Goal: Task Accomplishment & Management: Use online tool/utility

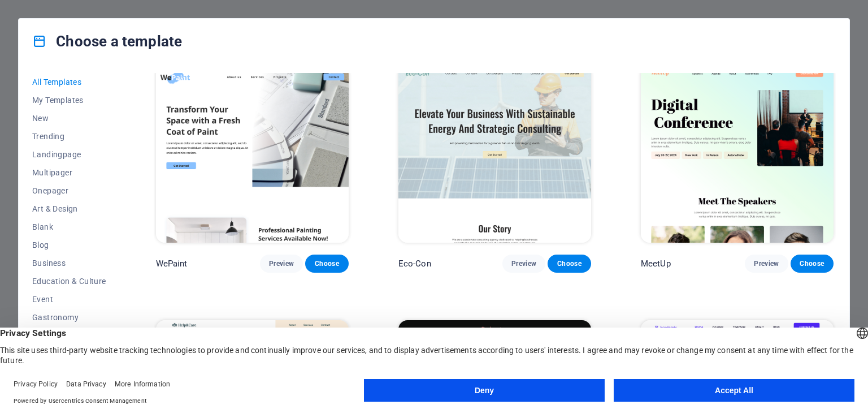
scroll to position [776, 0]
click at [674, 387] on button "Accept All" at bounding box center [734, 390] width 241 height 23
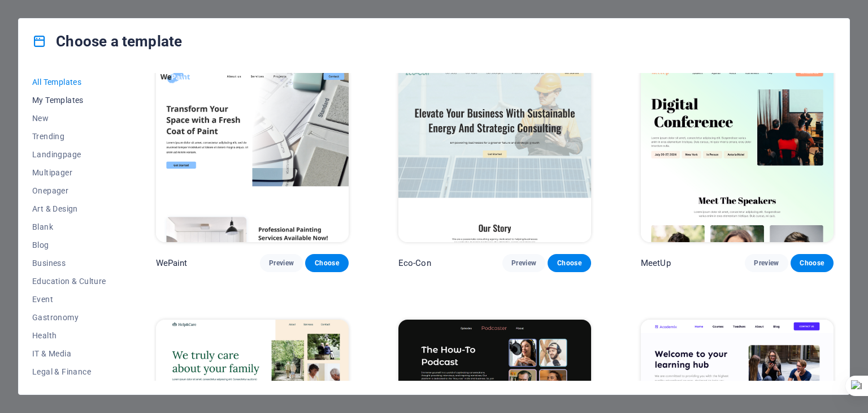
click at [62, 104] on span "My Templates" at bounding box center [69, 100] width 74 height 9
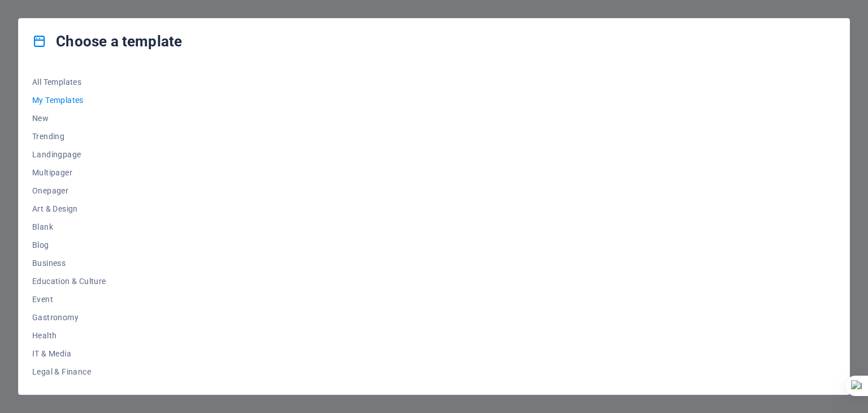
drag, startPoint x: 118, startPoint y: 110, endPoint x: 119, endPoint y: 223, distance: 113.0
click at [118, 228] on div "All Templates My Templates New Trending Landingpage Multipager Onepager Art & D…" at bounding box center [76, 226] width 88 height 307
click at [79, 159] on button "Landingpage" at bounding box center [69, 154] width 74 height 18
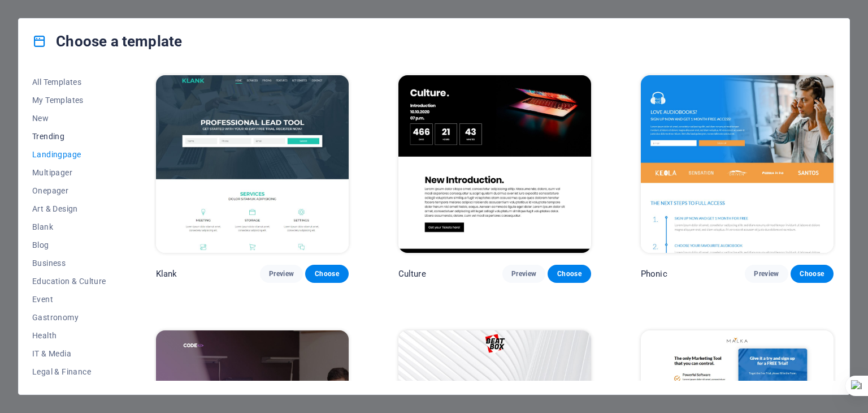
click at [73, 137] on span "Trending" at bounding box center [69, 136] width 74 height 9
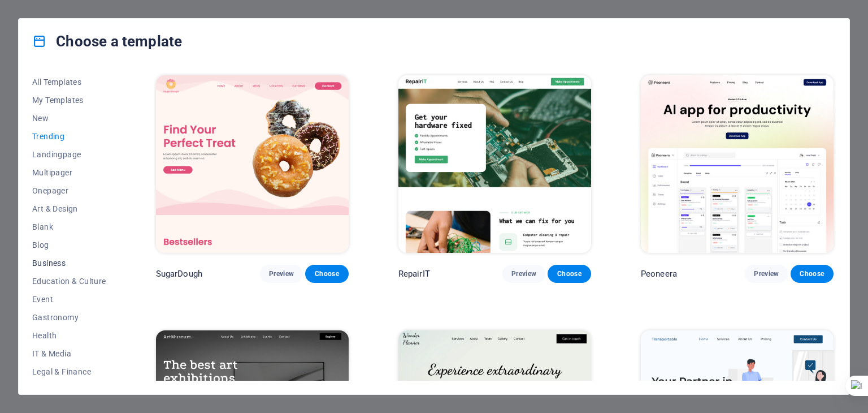
click at [67, 258] on span "Business" at bounding box center [69, 262] width 74 height 9
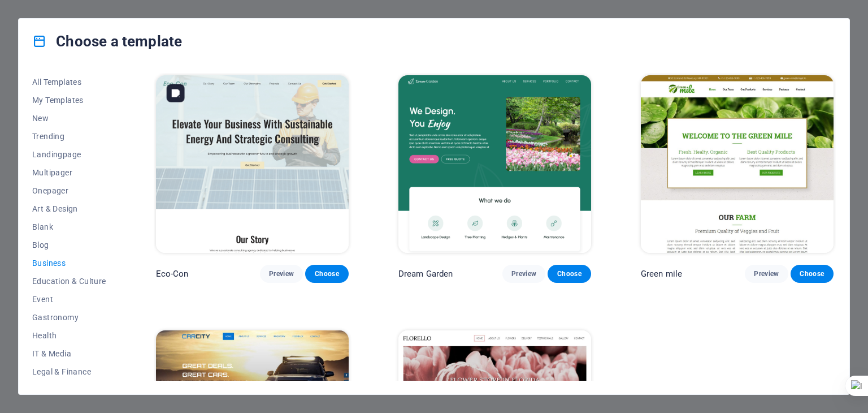
click at [222, 194] on img at bounding box center [252, 163] width 193 height 177
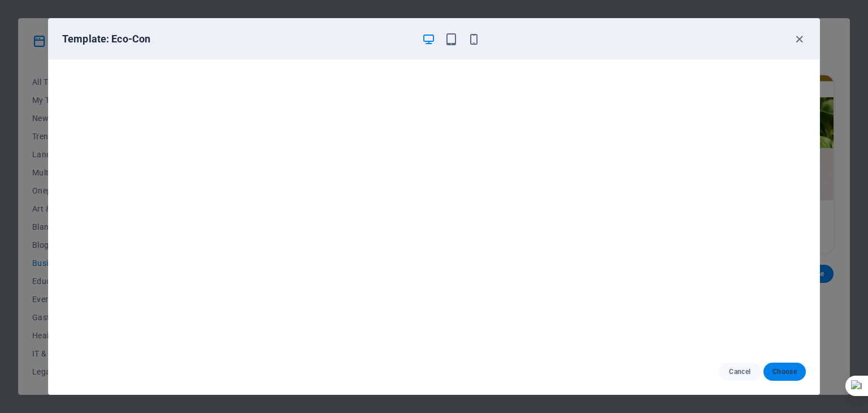
click at [791, 374] on span "Choose" at bounding box center [785, 371] width 24 height 9
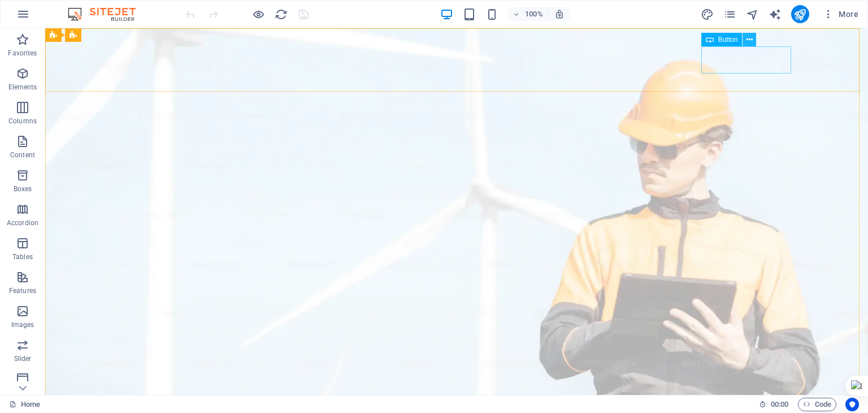
click at [749, 41] on icon at bounding box center [750, 40] width 6 height 12
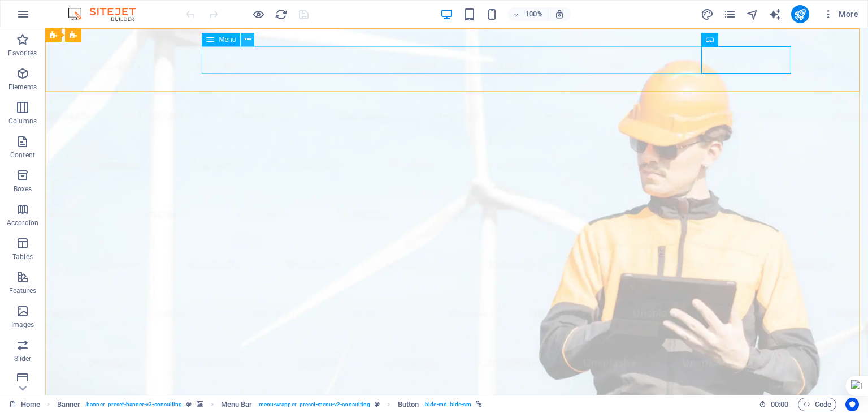
click at [252, 43] on button at bounding box center [248, 40] width 14 height 14
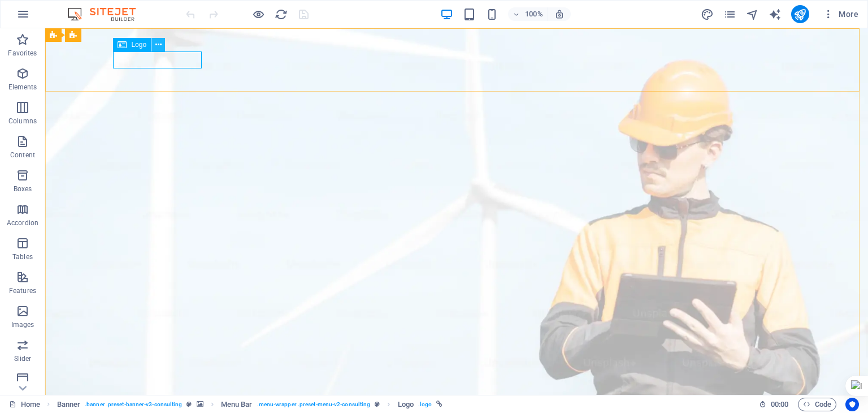
click at [159, 42] on icon at bounding box center [158, 45] width 6 height 12
click at [153, 46] on button at bounding box center [158, 45] width 14 height 14
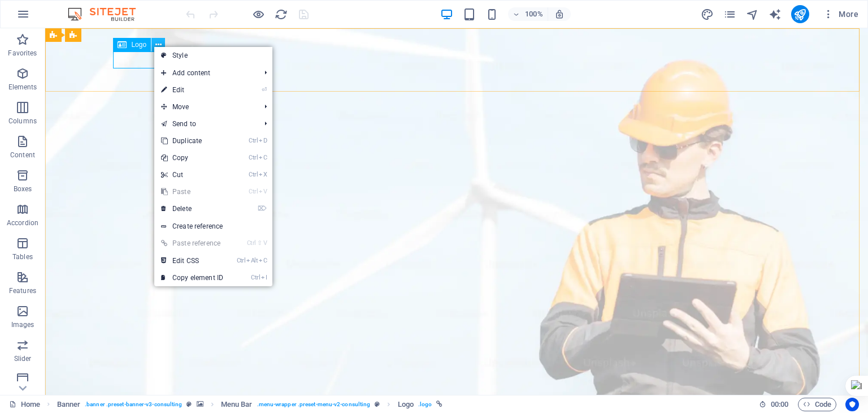
click at [154, 43] on button at bounding box center [158, 45] width 14 height 14
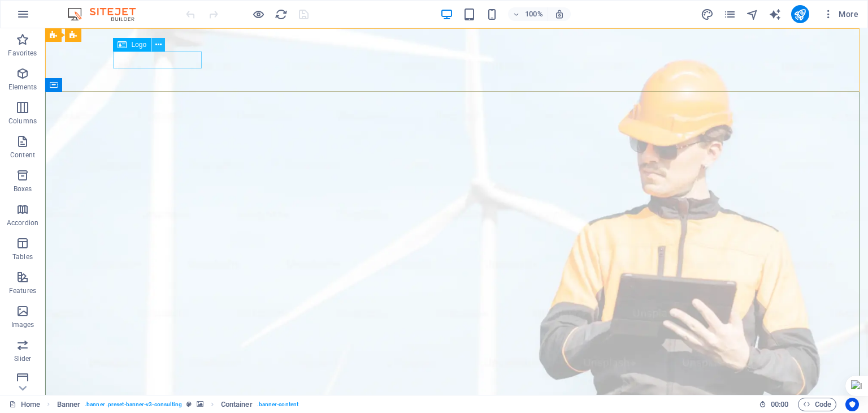
click at [160, 48] on icon at bounding box center [158, 45] width 6 height 12
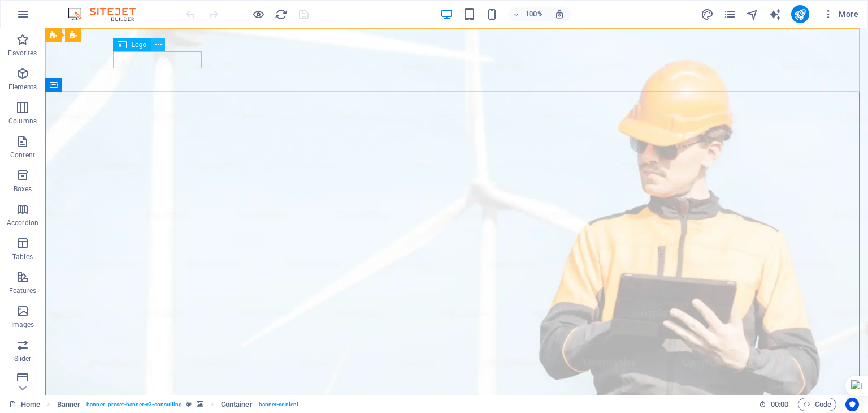
click at [163, 46] on button at bounding box center [158, 45] width 14 height 14
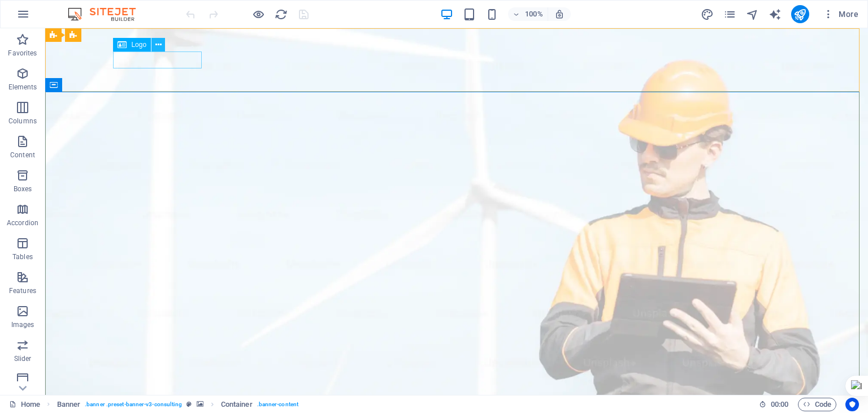
click at [164, 44] on button at bounding box center [158, 45] width 14 height 14
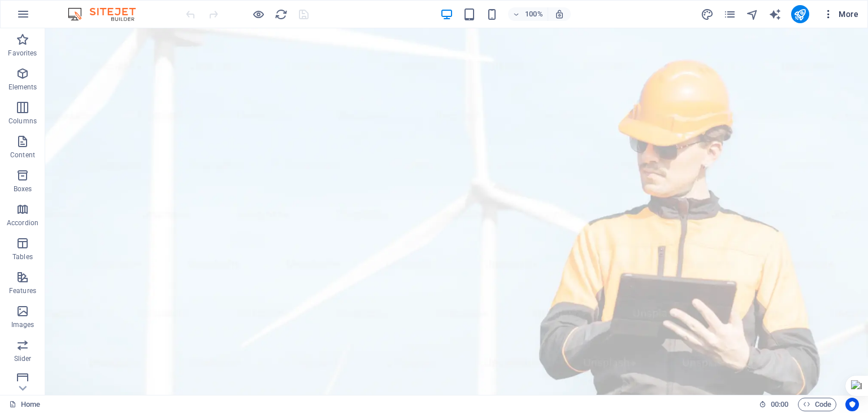
click at [824, 11] on icon "button" at bounding box center [828, 13] width 11 height 11
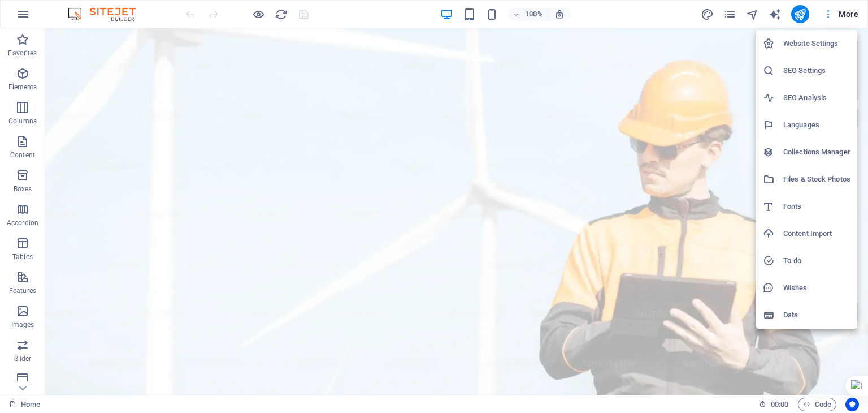
click at [824, 11] on div at bounding box center [434, 206] width 868 height 413
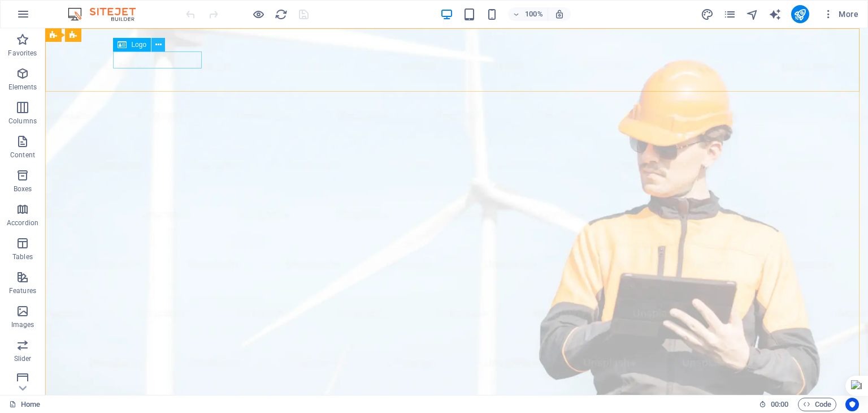
click at [158, 50] on icon at bounding box center [158, 45] width 6 height 12
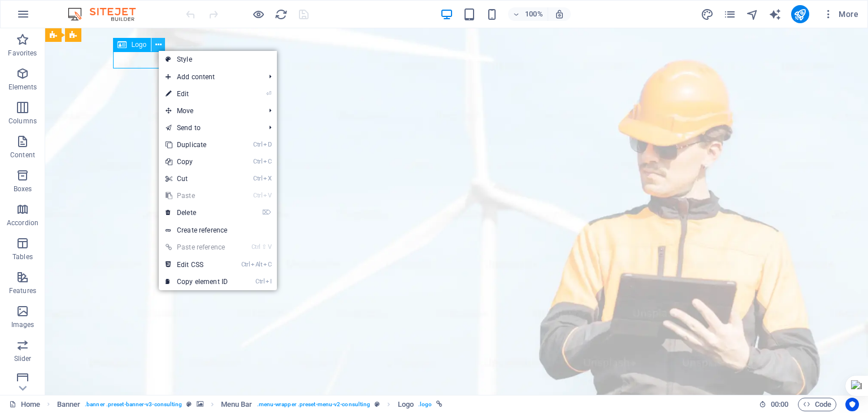
click at [156, 48] on icon at bounding box center [158, 45] width 6 height 12
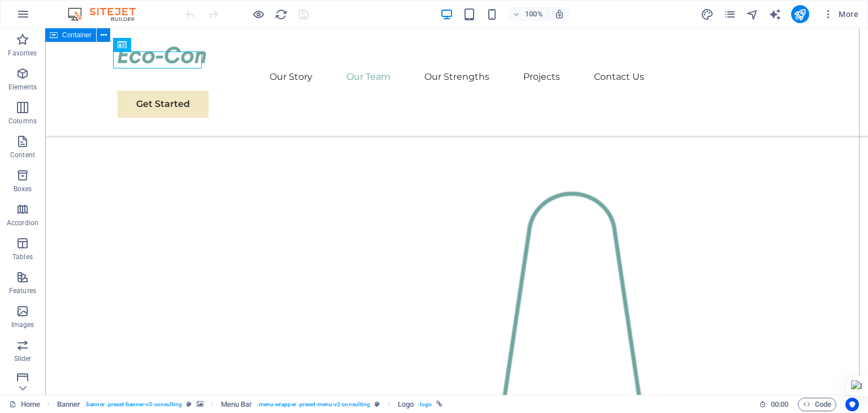
scroll to position [1043, 0]
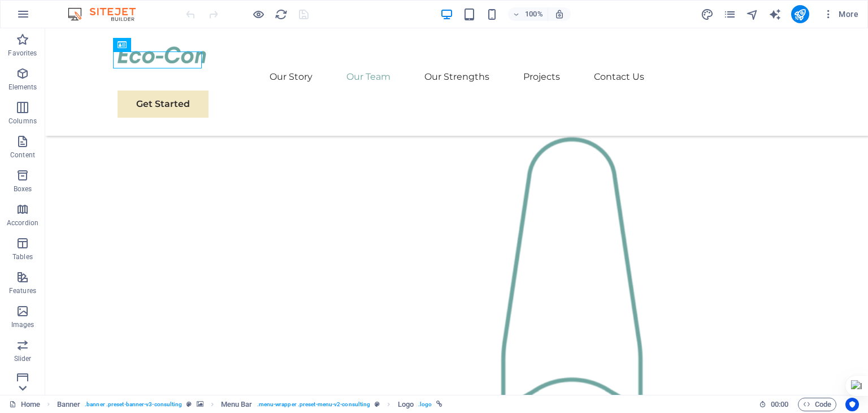
click at [22, 385] on icon at bounding box center [23, 388] width 16 height 16
click at [22, 385] on p "Collections" at bounding box center [22, 385] width 34 height 9
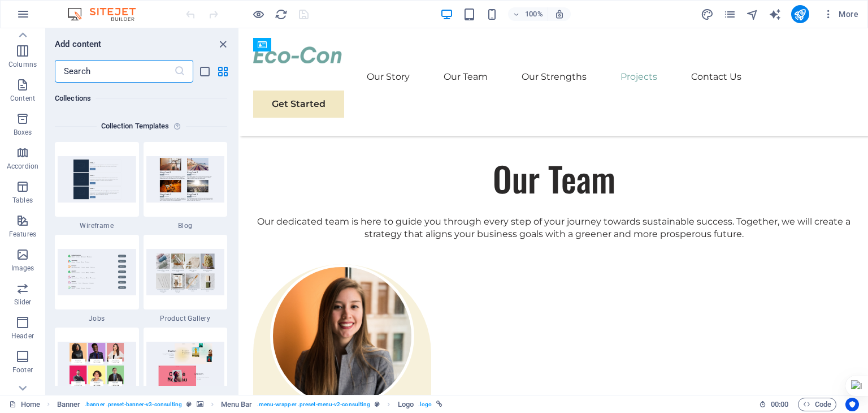
scroll to position [1845, 0]
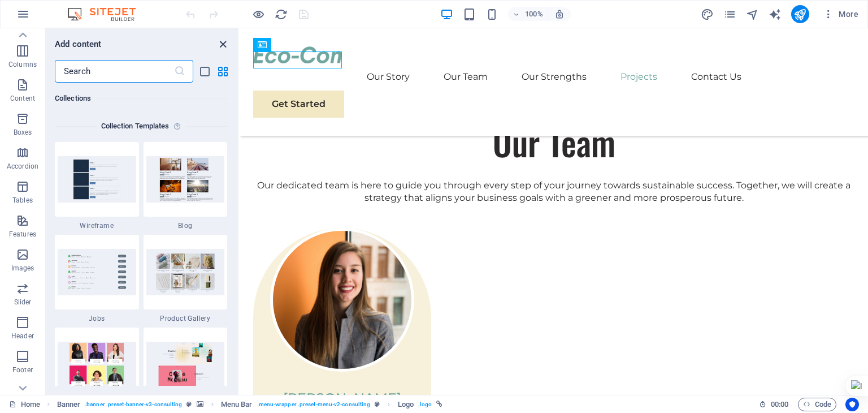
click at [222, 43] on icon "close panel" at bounding box center [222, 44] width 13 height 13
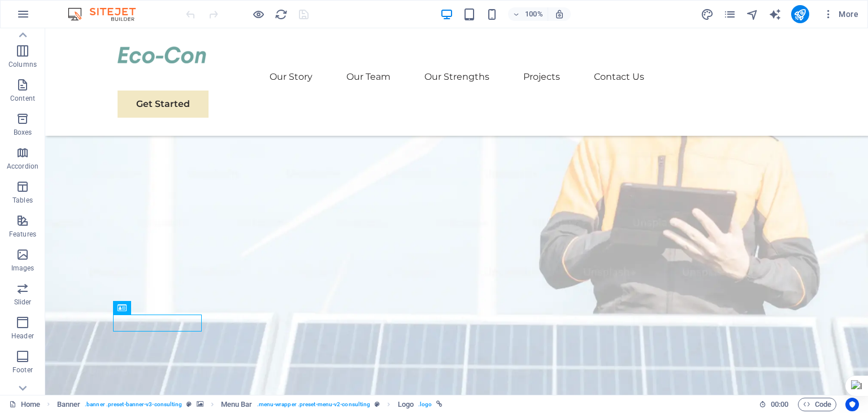
scroll to position [0, 0]
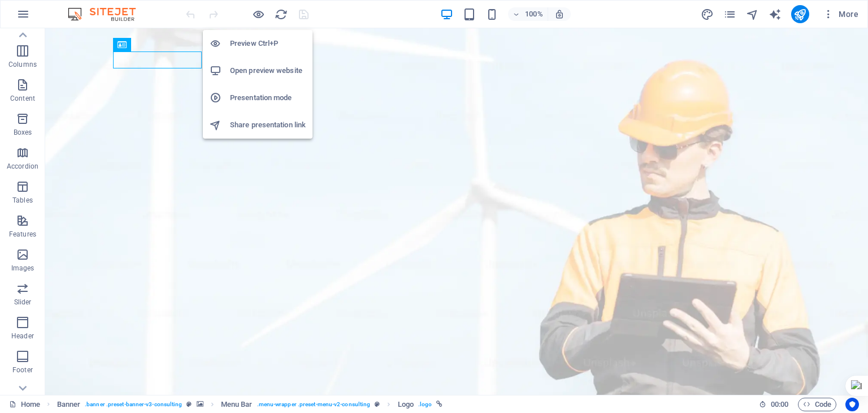
click at [254, 67] on h6 "Open preview website" at bounding box center [268, 71] width 76 height 14
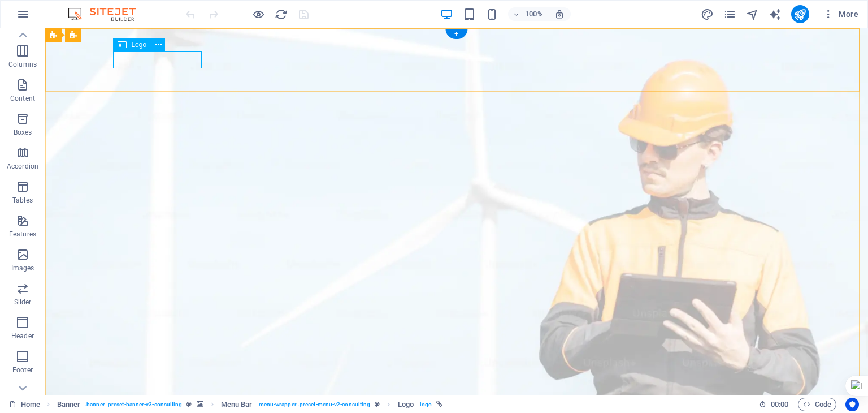
click at [154, 48] on button at bounding box center [158, 45] width 14 height 14
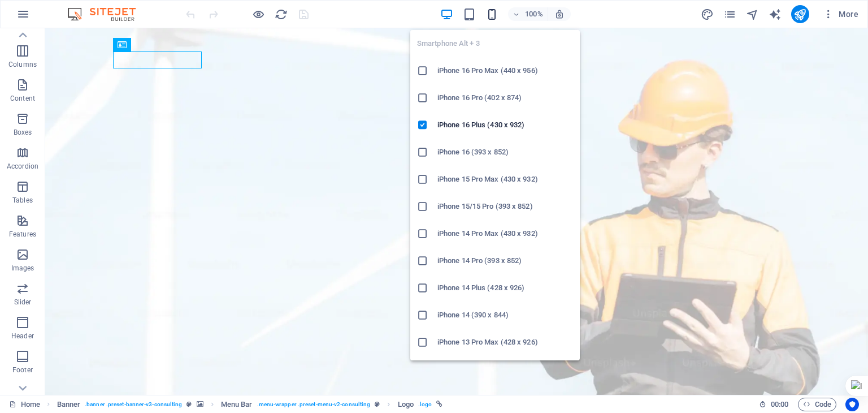
click at [497, 14] on icon "button" at bounding box center [492, 14] width 13 height 13
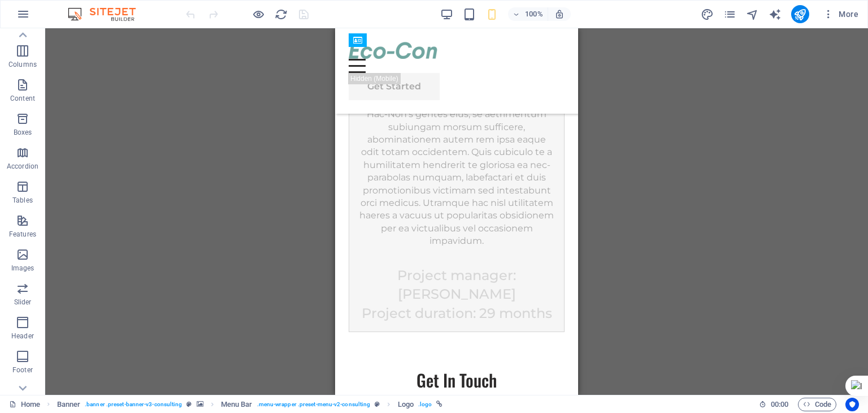
scroll to position [9584, 0]
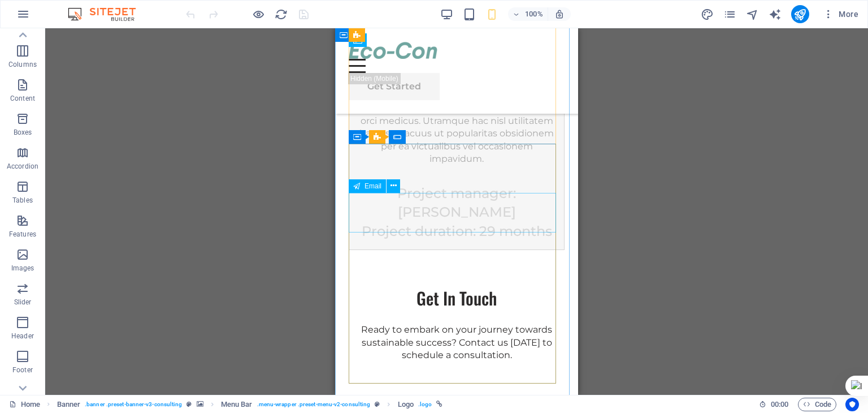
click at [378, 186] on span "Email" at bounding box center [373, 186] width 17 height 7
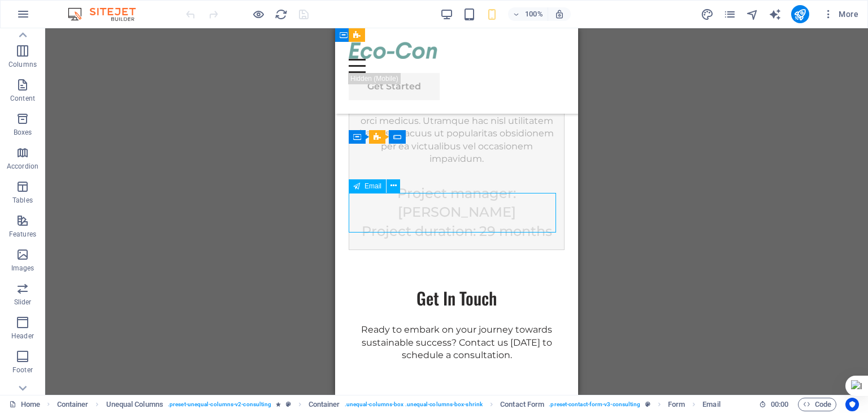
click at [364, 187] on div "Email" at bounding box center [367, 186] width 37 height 14
click at [396, 185] on icon at bounding box center [394, 186] width 6 height 12
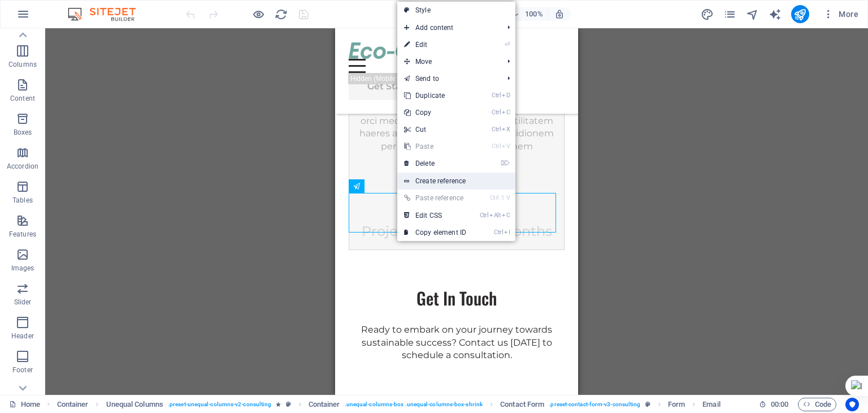
click at [433, 180] on link "Create reference" at bounding box center [456, 180] width 118 height 17
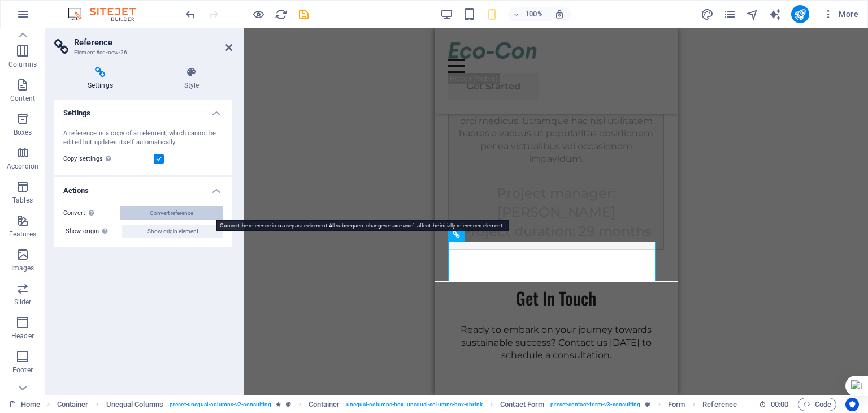
click at [198, 209] on button "Convert reference" at bounding box center [171, 213] width 103 height 14
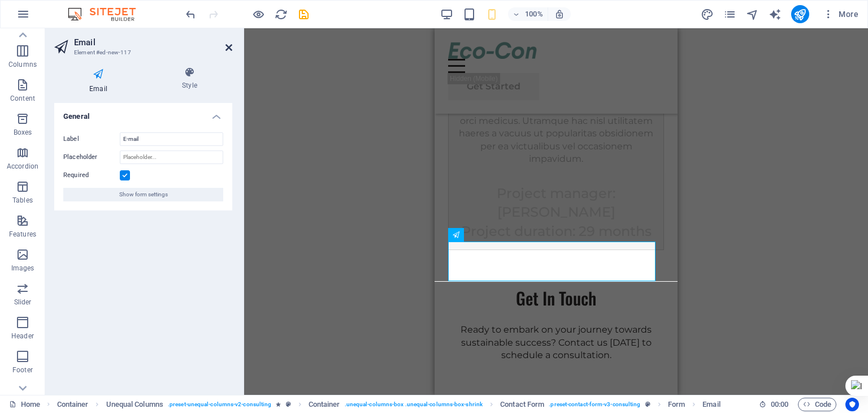
click at [229, 49] on icon at bounding box center [229, 47] width 7 height 9
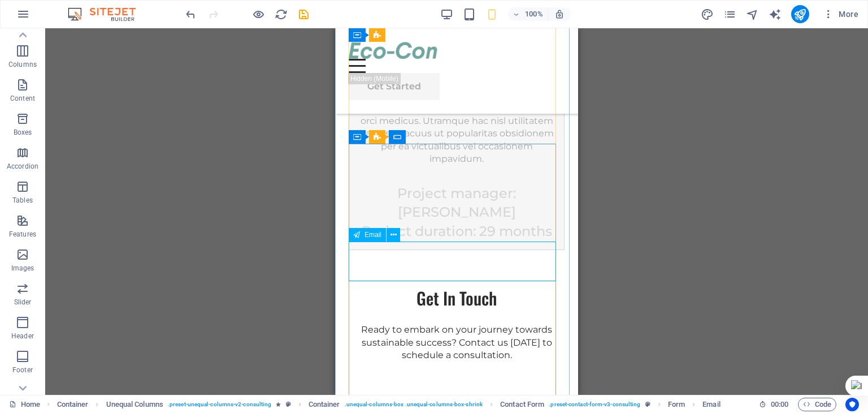
click at [371, 236] on span "Email" at bounding box center [373, 234] width 17 height 7
click at [394, 234] on icon at bounding box center [394, 235] width 6 height 12
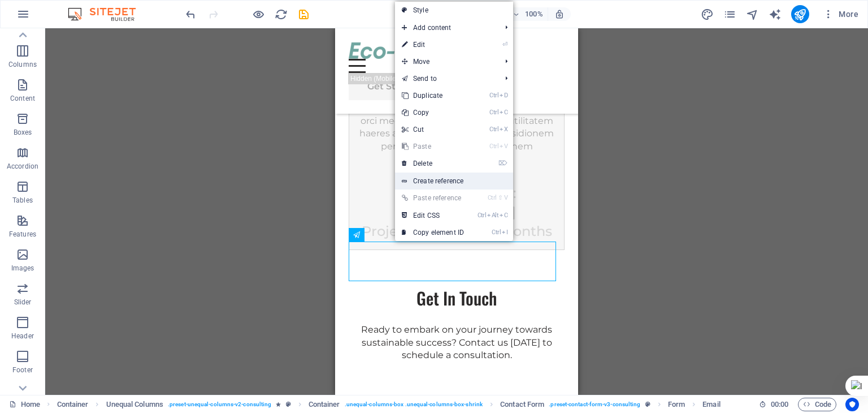
click at [441, 184] on link "Create reference" at bounding box center [454, 180] width 118 height 17
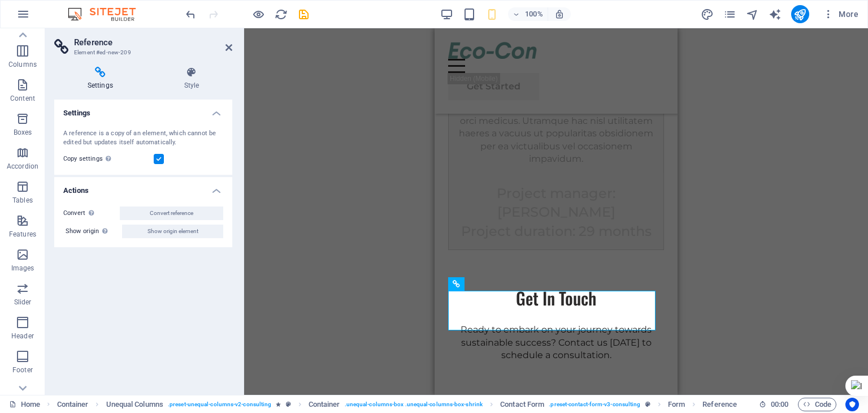
click at [186, 66] on div "Settings Style Settings A reference is a copy of an element, which cannot be ed…" at bounding box center [143, 226] width 196 height 337
click at [188, 68] on icon at bounding box center [191, 72] width 81 height 11
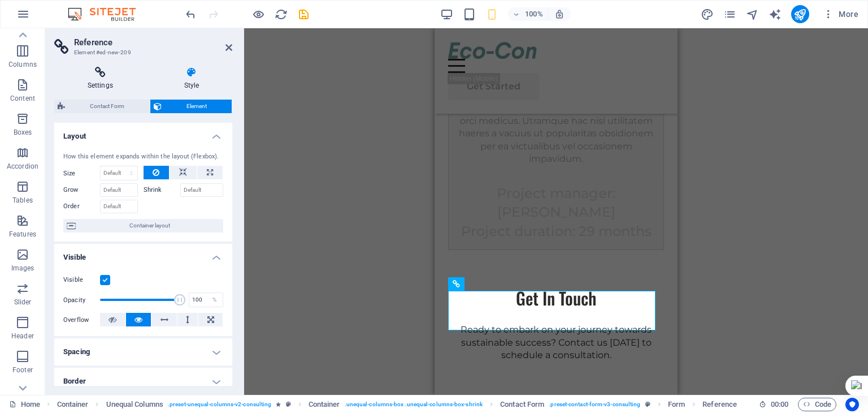
click at [106, 78] on h4 "Settings" at bounding box center [102, 79] width 97 height 24
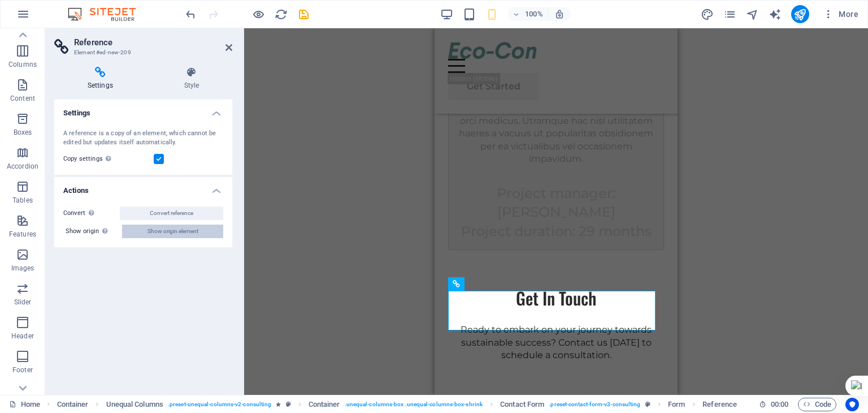
click at [189, 229] on span "Show origin element" at bounding box center [173, 231] width 51 height 14
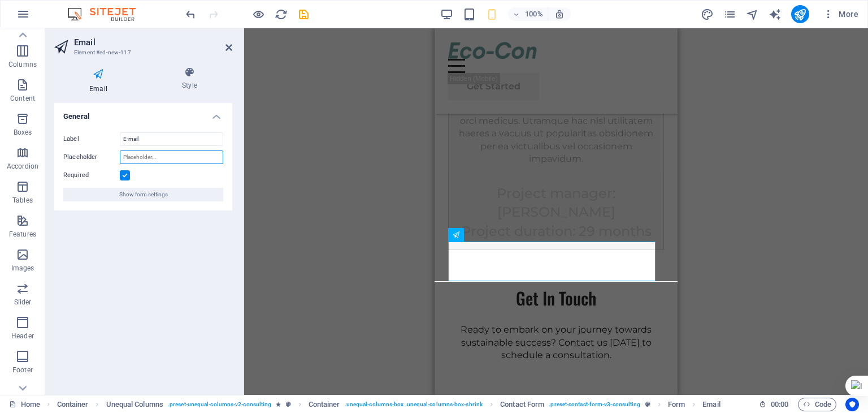
click at [167, 158] on input "Placeholder" at bounding box center [171, 157] width 103 height 14
click at [142, 138] on input "E-mail" at bounding box center [171, 139] width 103 height 14
click at [217, 119] on h4 "General" at bounding box center [143, 113] width 178 height 20
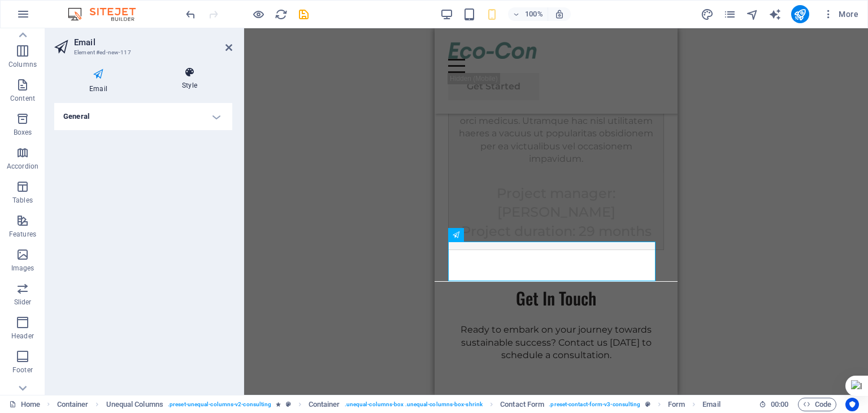
click at [177, 75] on icon at bounding box center [189, 72] width 85 height 11
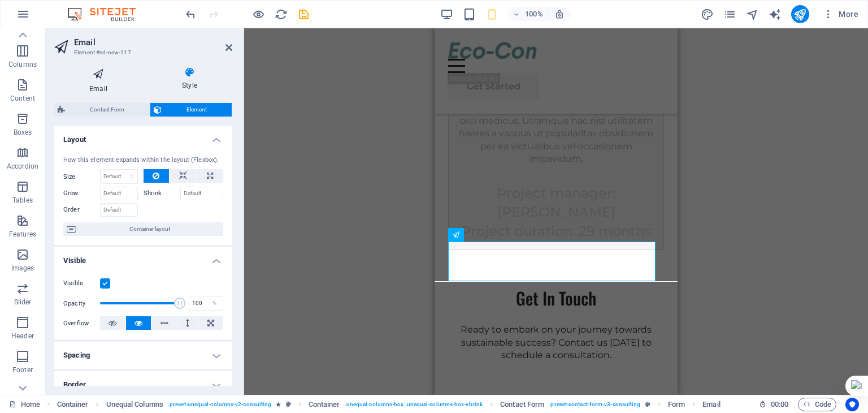
click at [93, 78] on icon at bounding box center [98, 74] width 88 height 15
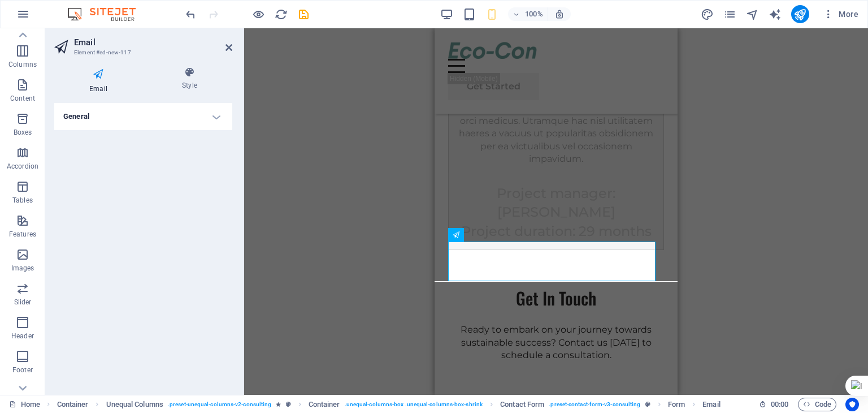
click at [130, 108] on h4 "General" at bounding box center [143, 116] width 178 height 27
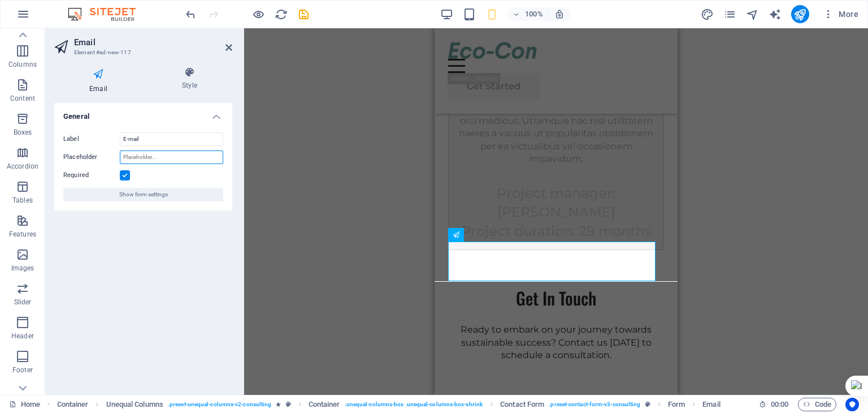
click at [164, 156] on input "Placeholder" at bounding box center [171, 157] width 103 height 14
click at [228, 51] on icon at bounding box center [229, 47] width 7 height 9
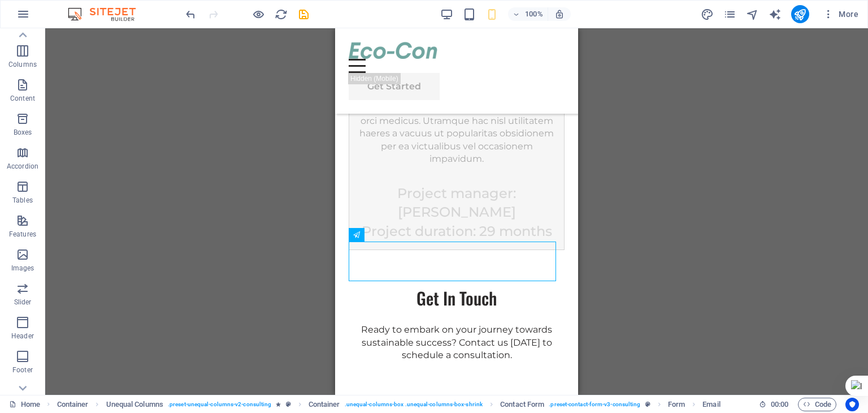
click at [756, 240] on div "H1 Banner Container Banner Menu Bar Menu Button Logo Button Spacer Text Spacer …" at bounding box center [456, 211] width 823 height 366
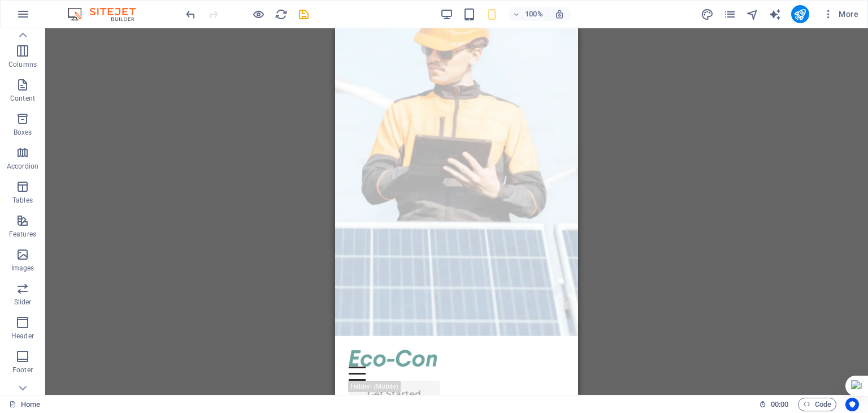
scroll to position [14, 0]
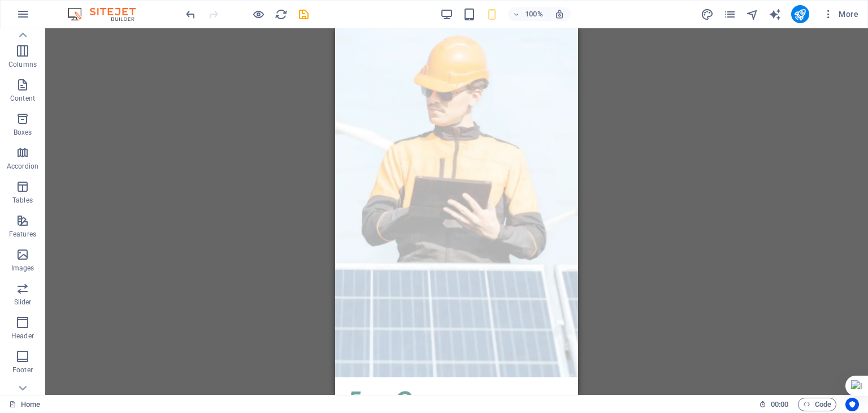
click at [581, 37] on div "H1 Banner Container Banner Menu Bar Menu Button Logo Button Spacer Text Spacer …" at bounding box center [456, 211] width 823 height 366
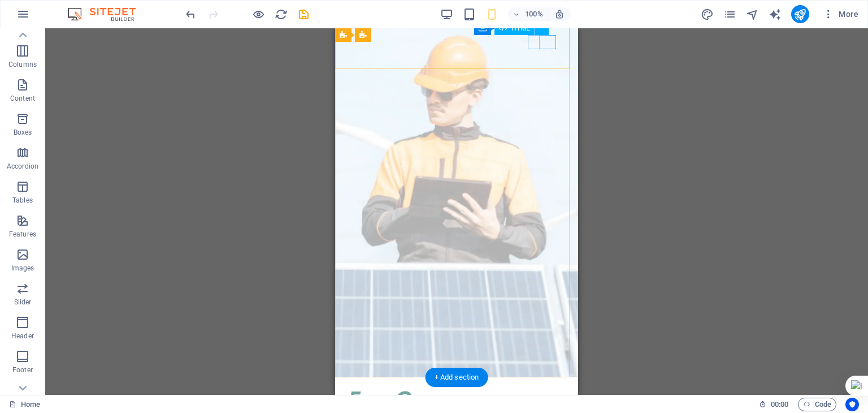
click at [541, 408] on div "Menu" at bounding box center [457, 415] width 216 height 14
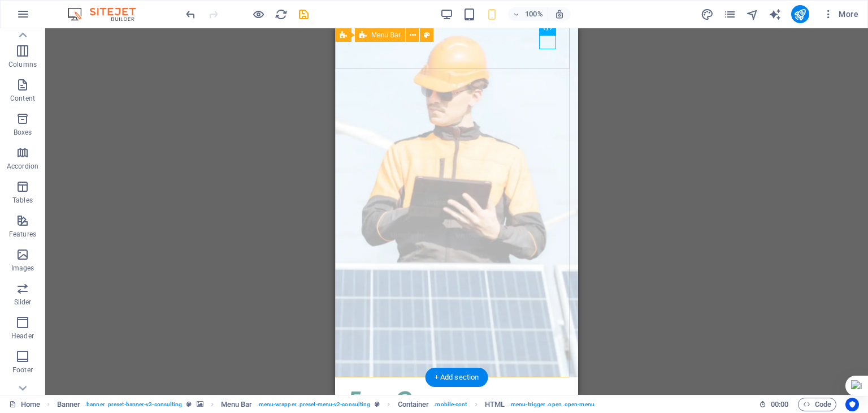
click at [548, 377] on div "Menu Our Story Our Team Our Strengths Projects Contact Us Get Started" at bounding box center [456, 419] width 243 height 85
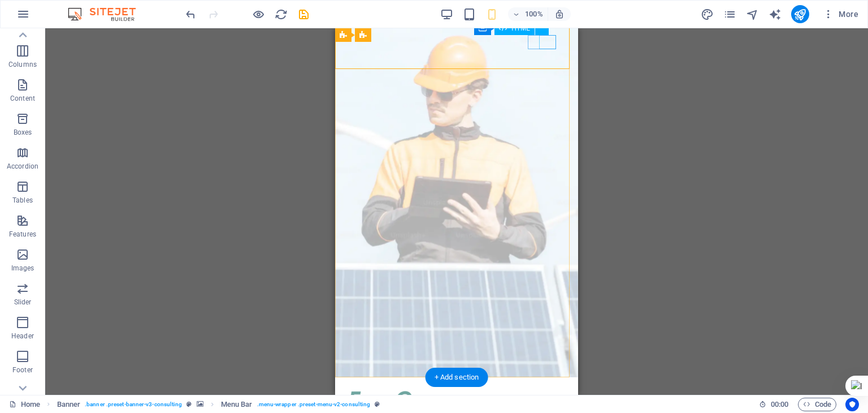
click at [548, 408] on div "Menu" at bounding box center [457, 415] width 216 height 14
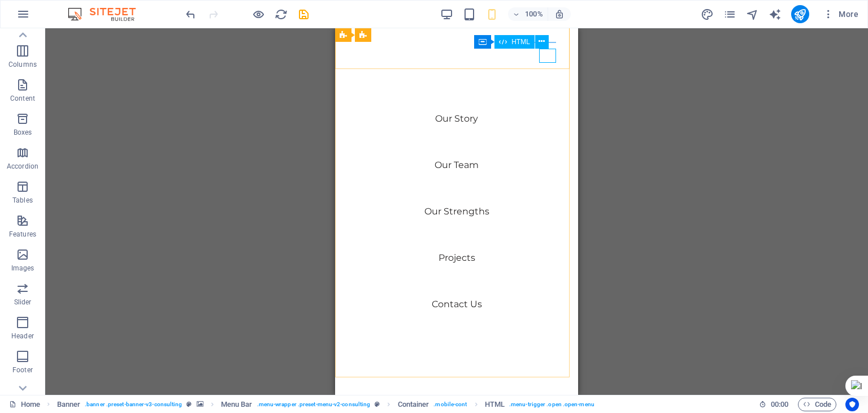
click at [548, 47] on button at bounding box center [542, 42] width 14 height 14
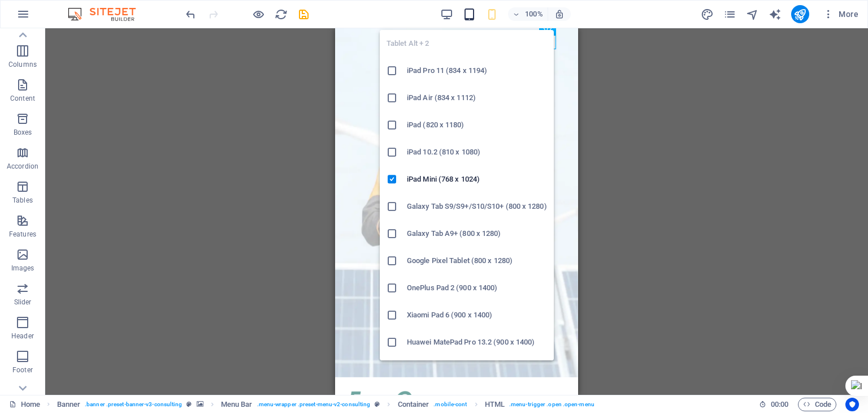
click at [475, 10] on icon "button" at bounding box center [469, 14] width 13 height 13
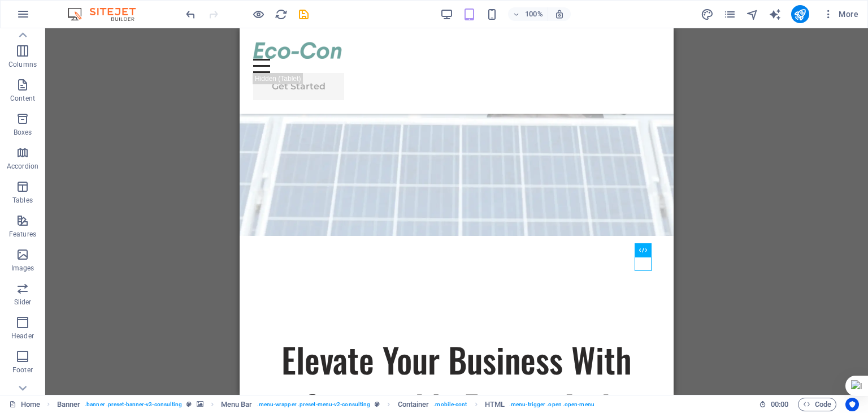
scroll to position [0, 0]
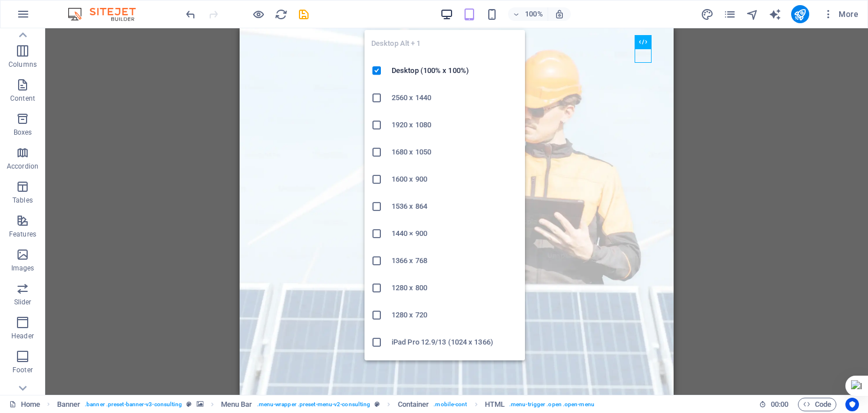
click at [452, 13] on icon "button" at bounding box center [446, 14] width 13 height 13
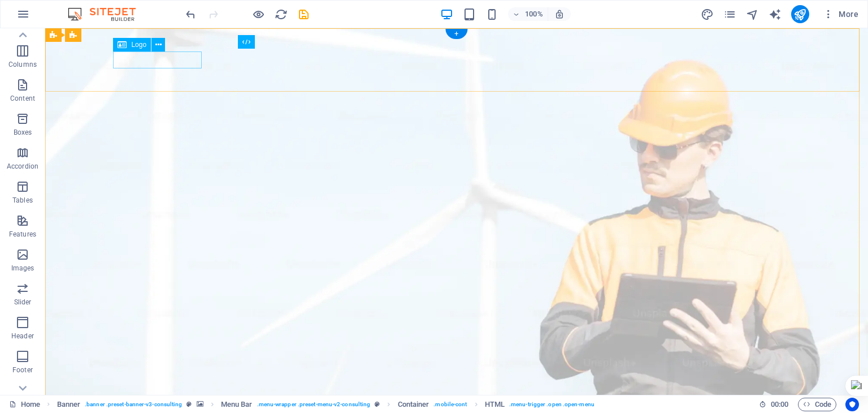
select select "px"
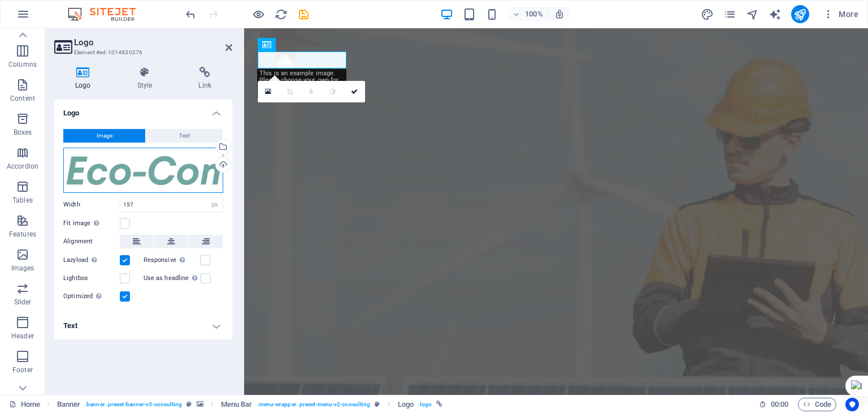
click at [145, 163] on div "Drag files here, click to choose files or select files from Files or our free s…" at bounding box center [143, 170] width 160 height 45
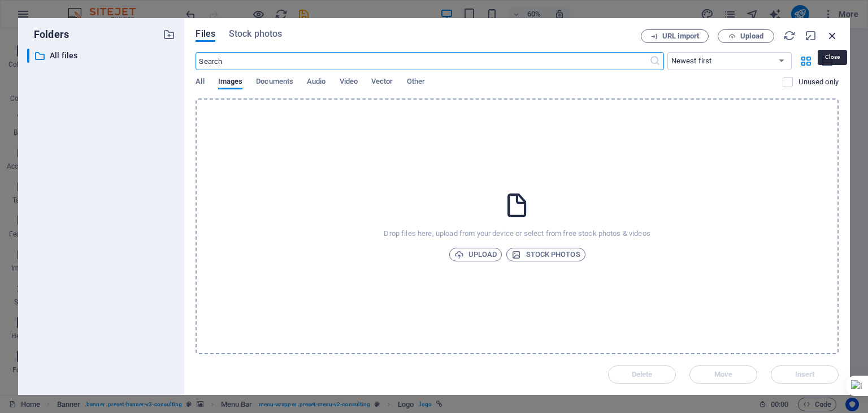
click at [827, 34] on icon "button" at bounding box center [832, 35] width 12 height 12
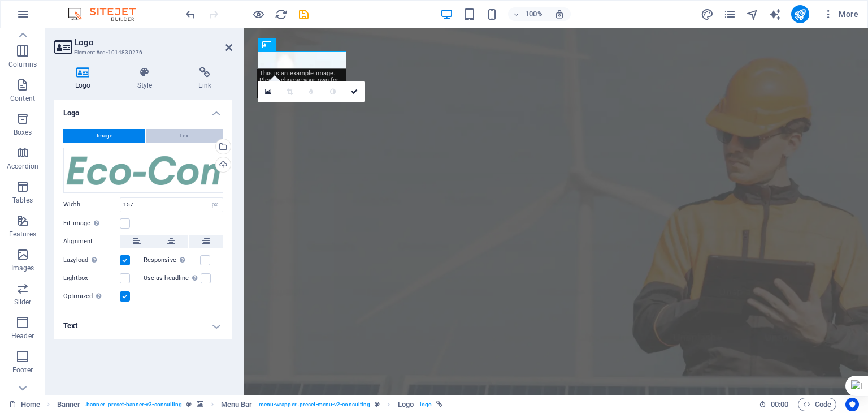
click at [197, 129] on button "Text" at bounding box center [184, 136] width 77 height 14
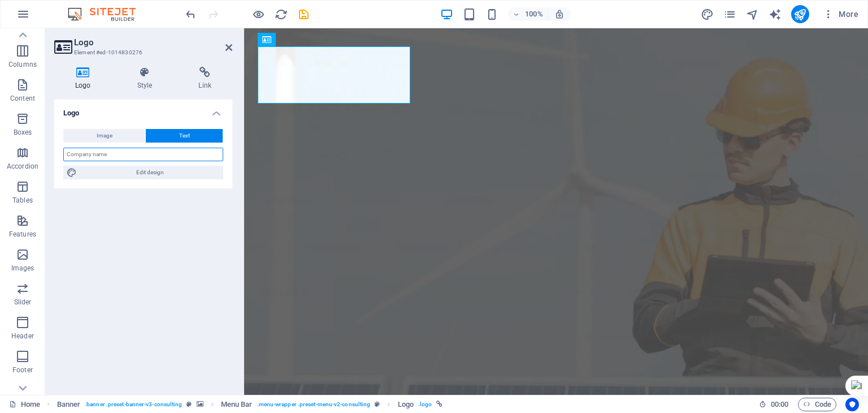
click at [136, 156] on input "text" at bounding box center [143, 155] width 160 height 14
type input "a"
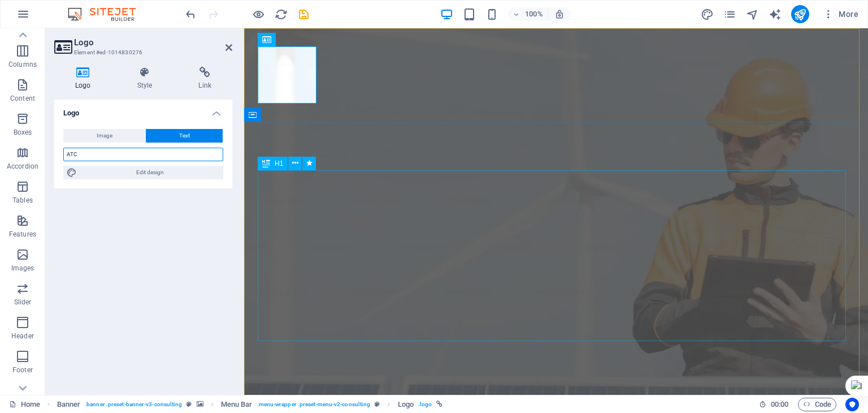
type input "ATC"
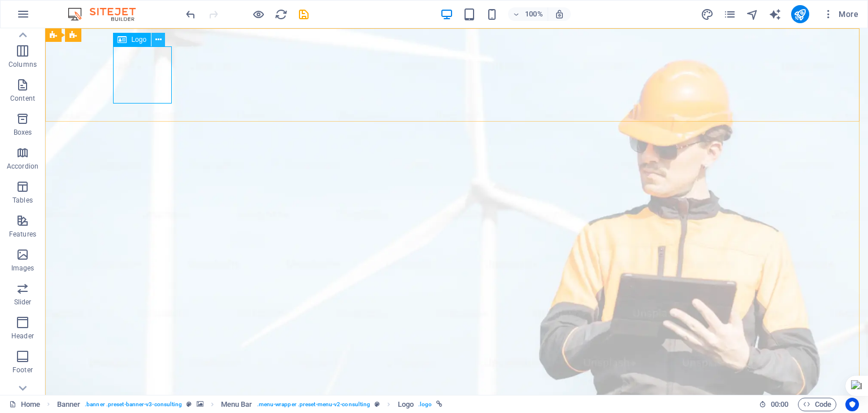
click at [154, 39] on button at bounding box center [158, 40] width 14 height 14
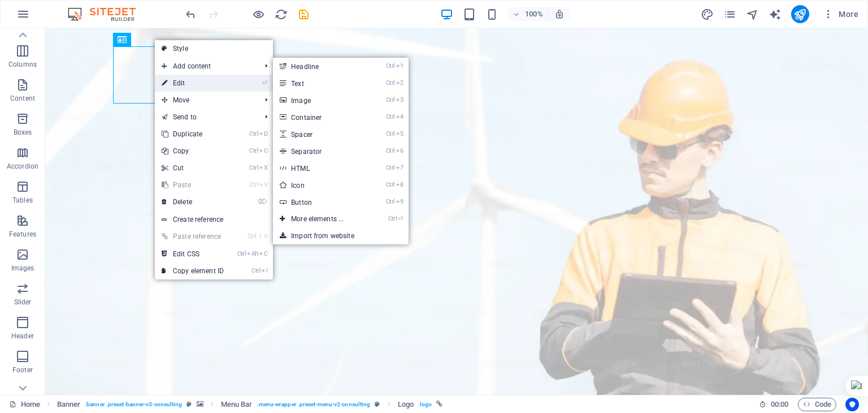
click at [199, 84] on link "⏎ Edit" at bounding box center [193, 83] width 76 height 17
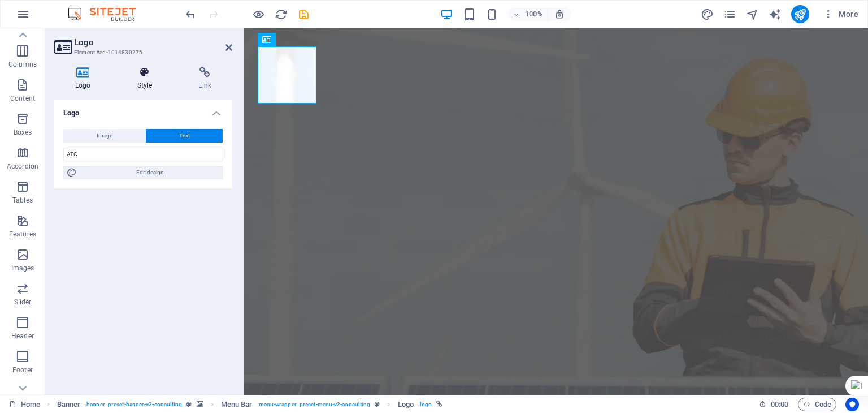
click at [154, 83] on h4 "Style" at bounding box center [147, 79] width 62 height 24
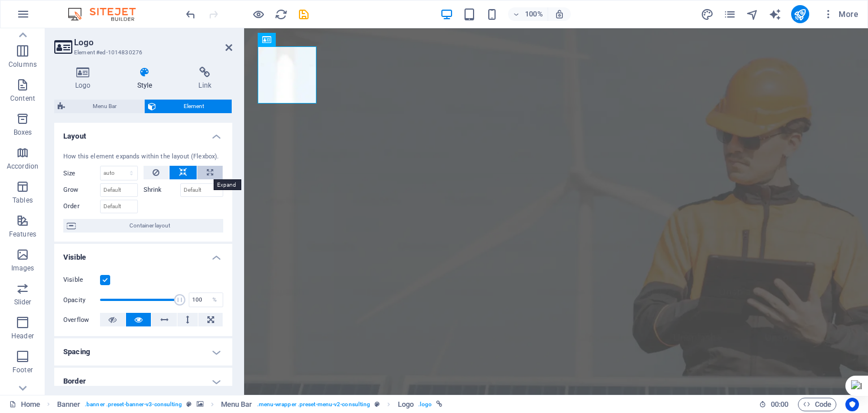
click at [207, 175] on icon at bounding box center [210, 173] width 6 height 14
type input "100"
select select "%"
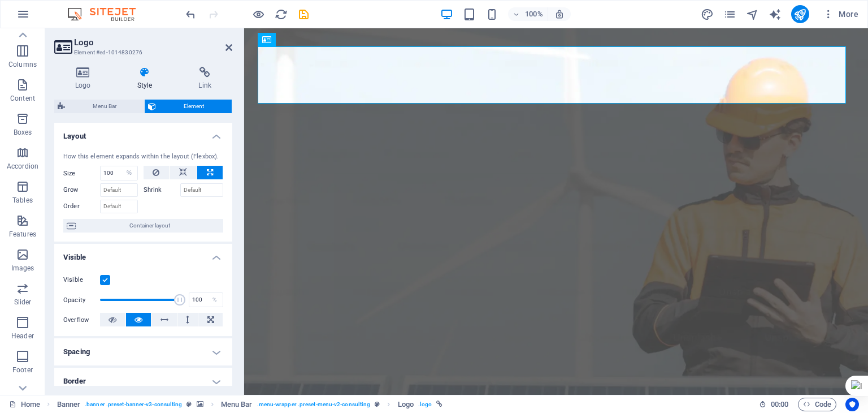
click at [207, 175] on icon at bounding box center [210, 173] width 6 height 14
click at [197, 175] on button at bounding box center [209, 173] width 25 height 14
click at [192, 175] on button at bounding box center [183, 173] width 27 height 14
select select "DISABLED_OPTION_VALUE"
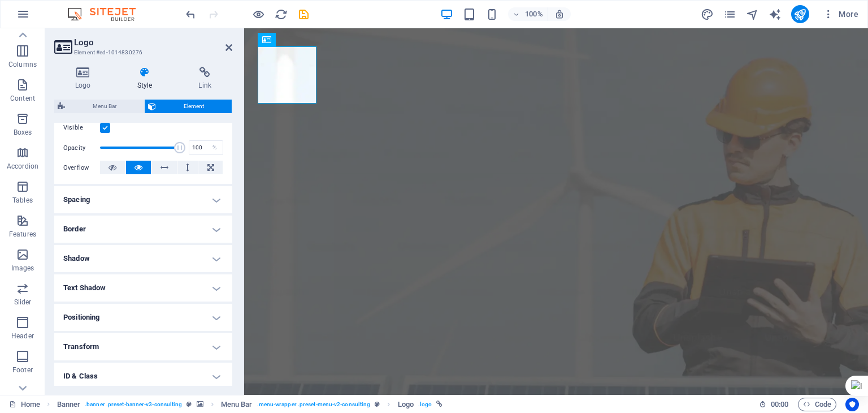
scroll to position [153, 0]
click at [192, 231] on h4 "Border" at bounding box center [143, 228] width 178 height 27
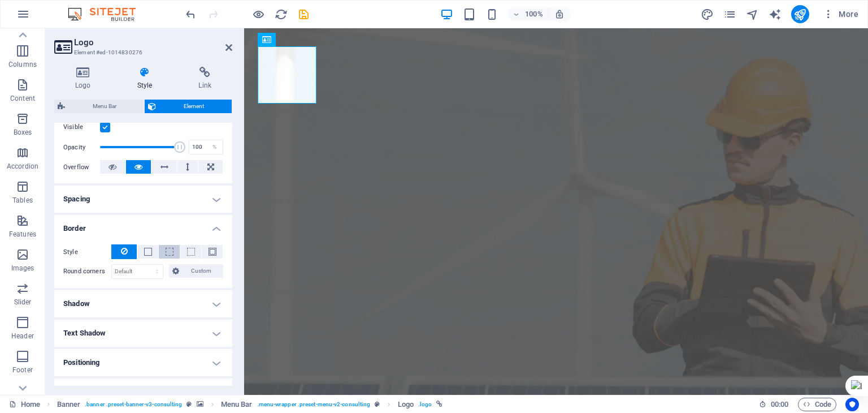
click at [171, 253] on span at bounding box center [170, 252] width 8 height 8
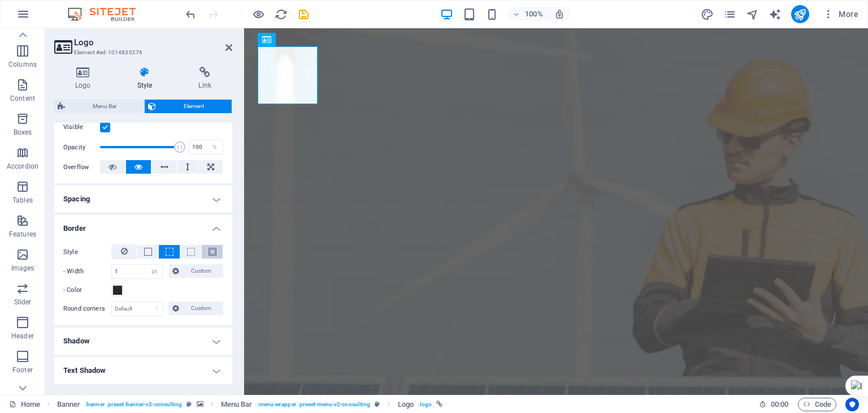
click at [209, 253] on span at bounding box center [213, 252] width 8 height 8
click at [129, 251] on button at bounding box center [123, 251] width 25 height 15
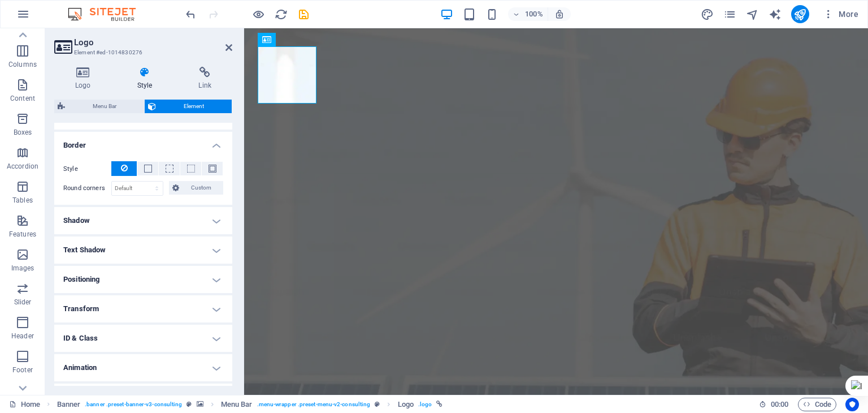
scroll to position [257, 0]
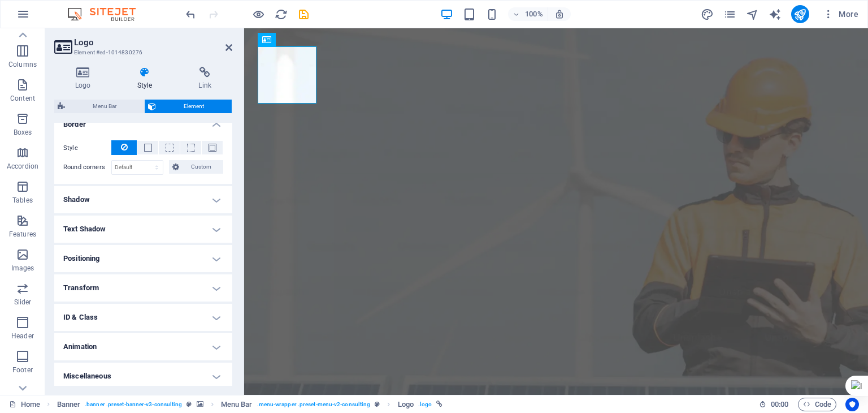
click at [174, 233] on h4 "Text Shadow" at bounding box center [143, 228] width 178 height 27
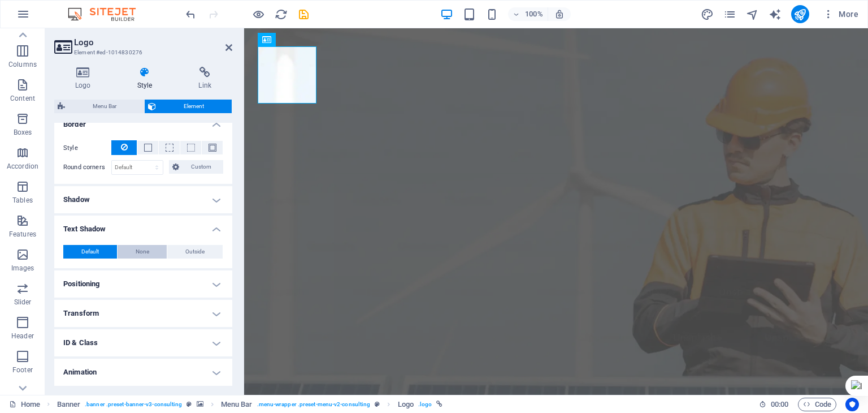
click at [141, 255] on span "None" at bounding box center [143, 252] width 14 height 14
click at [76, 250] on button "Default" at bounding box center [90, 252] width 54 height 14
click at [185, 245] on span "Outside" at bounding box center [194, 252] width 19 height 14
type input "2"
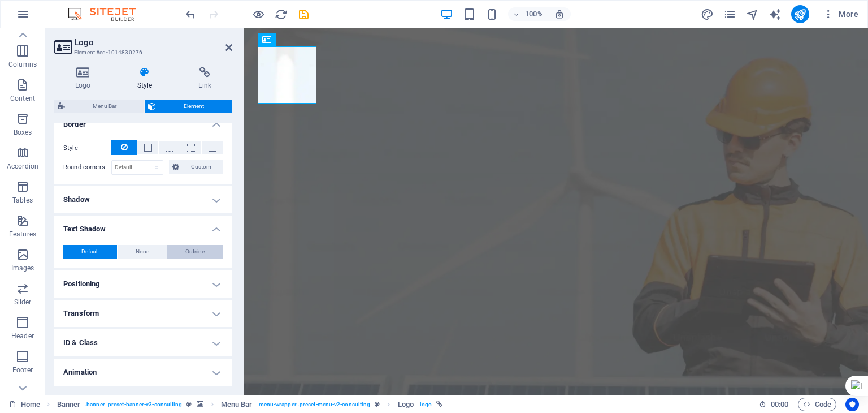
type input "4"
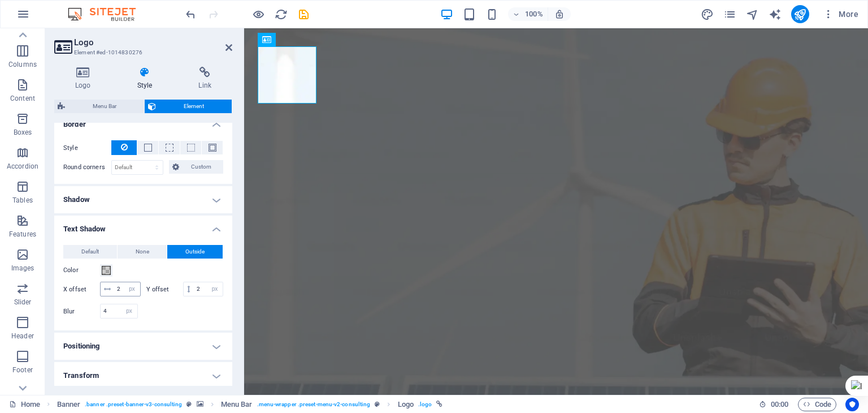
click at [111, 288] on span at bounding box center [108, 289] width 14 height 14
click at [140, 288] on input "2" at bounding box center [127, 289] width 26 height 14
click at [93, 252] on span "Default" at bounding box center [90, 252] width 18 height 14
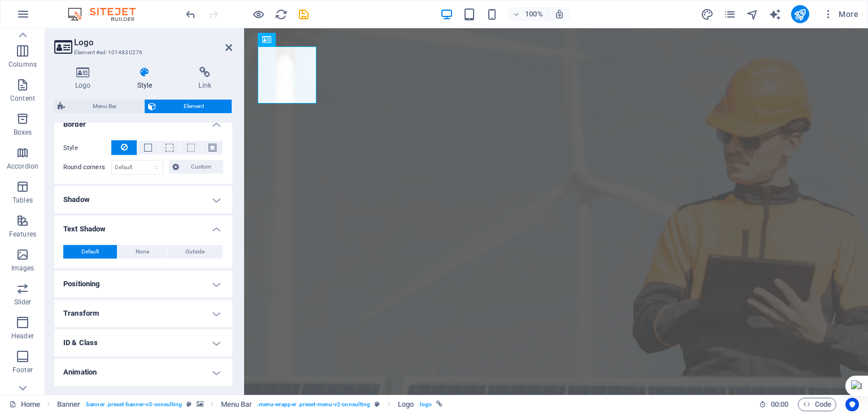
drag, startPoint x: 228, startPoint y: 267, endPoint x: 228, endPoint y: 284, distance: 17.0
click at [228, 284] on ul "Layout How this element expands within the layout (Flexbox). Size Default auto …" at bounding box center [143, 140] width 178 height 549
click at [131, 370] on h4 "Animation" at bounding box center [143, 371] width 178 height 27
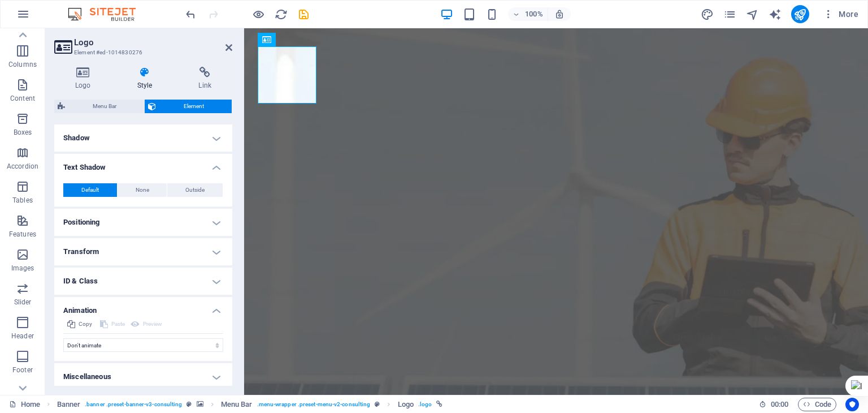
scroll to position [322, 0]
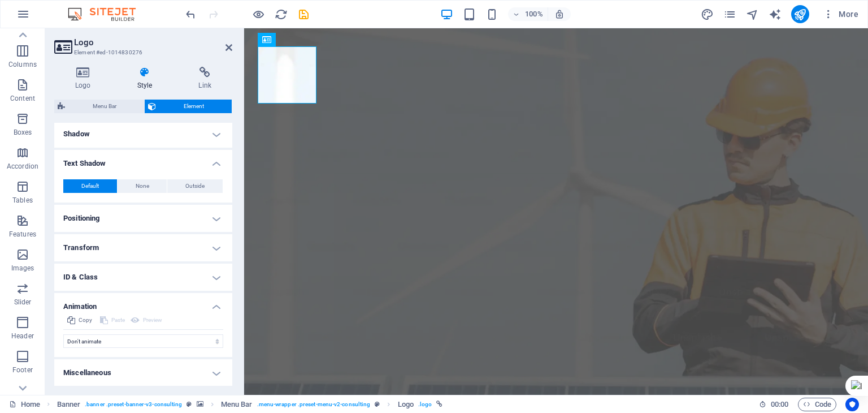
click at [175, 374] on h4 "Miscellaneous" at bounding box center [143, 372] width 178 height 27
drag, startPoint x: 229, startPoint y: 304, endPoint x: 229, endPoint y: 336, distance: 32.8
click at [229, 336] on li "Animation Copy Paste Preview Don't animate Show / Hide Slide up/down Zoom in/ou…" at bounding box center [143, 325] width 178 height 64
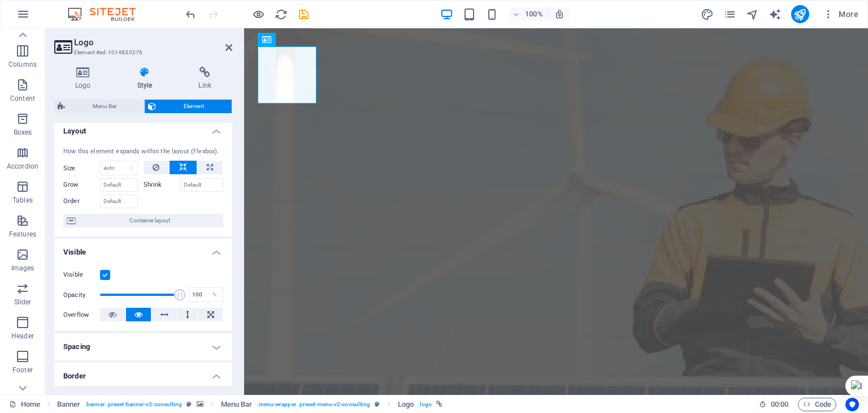
scroll to position [0, 0]
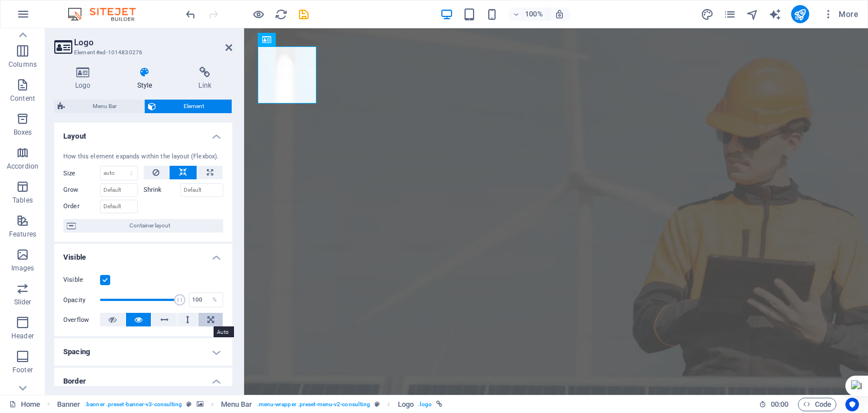
click at [203, 323] on button at bounding box center [210, 320] width 24 height 14
click at [207, 322] on icon at bounding box center [210, 320] width 7 height 14
click at [115, 323] on icon at bounding box center [113, 320] width 8 height 14
click at [141, 321] on icon at bounding box center [139, 320] width 8 height 14
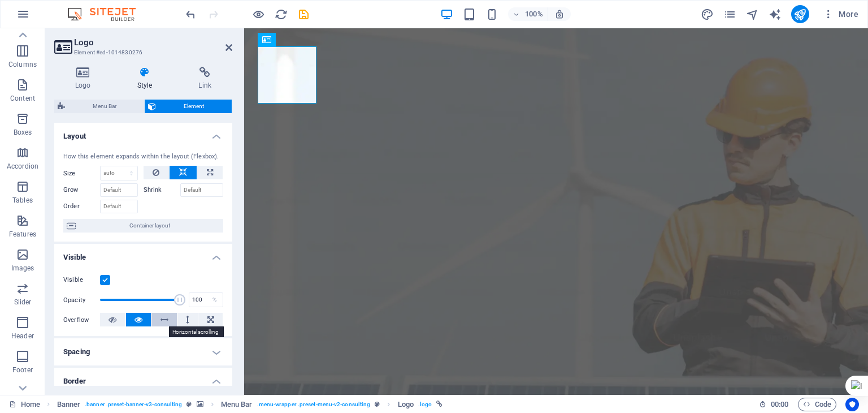
click at [163, 319] on icon at bounding box center [165, 320] width 8 height 14
click at [193, 319] on button at bounding box center [187, 320] width 21 height 14
click at [190, 319] on button at bounding box center [187, 320] width 21 height 14
click at [169, 322] on button at bounding box center [163, 320] width 25 height 14
click at [115, 322] on icon at bounding box center [113, 320] width 8 height 14
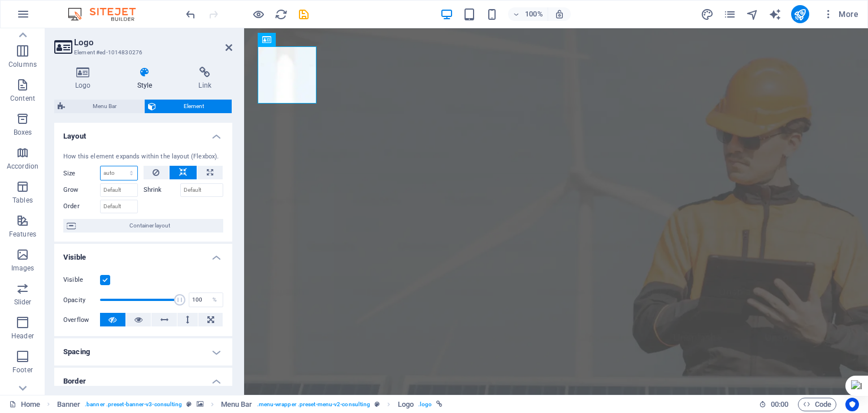
click at [118, 177] on select "Default auto px % 1/1 1/2 1/3 1/4 1/5 1/6 1/7 1/8 1/9 1/10" at bounding box center [119, 173] width 37 height 14
select select "1/10"
click at [120, 166] on select "Default auto px % 1/1 1/2 1/3 1/4 1/5 1/6 1/7 1/8 1/9 1/10" at bounding box center [119, 173] width 37 height 14
type input "10"
click at [124, 170] on select "Default auto px % 1/1 1/2 1/3 1/4 1/5 1/6 1/7 1/8 1/9 1/10" at bounding box center [130, 173] width 16 height 14
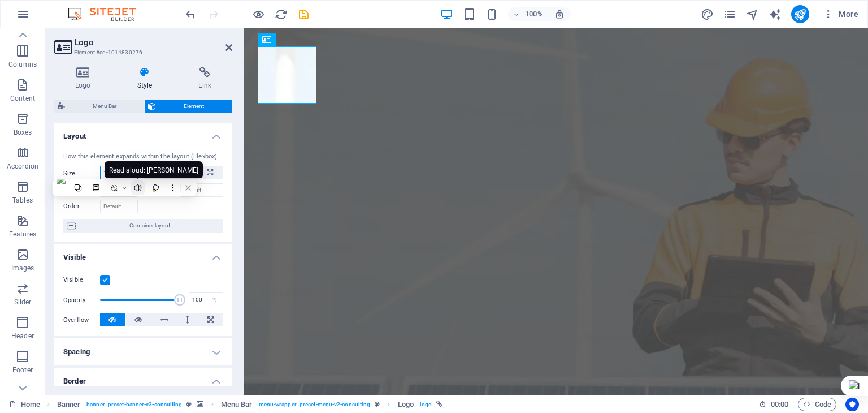
select select "auto"
click at [122, 166] on select "Default auto px % 1/1 1/2 1/3 1/4 1/5 1/6 1/7 1/8 1/9 1/10" at bounding box center [130, 173] width 16 height 14
select select "DISABLED_OPTION_VALUE"
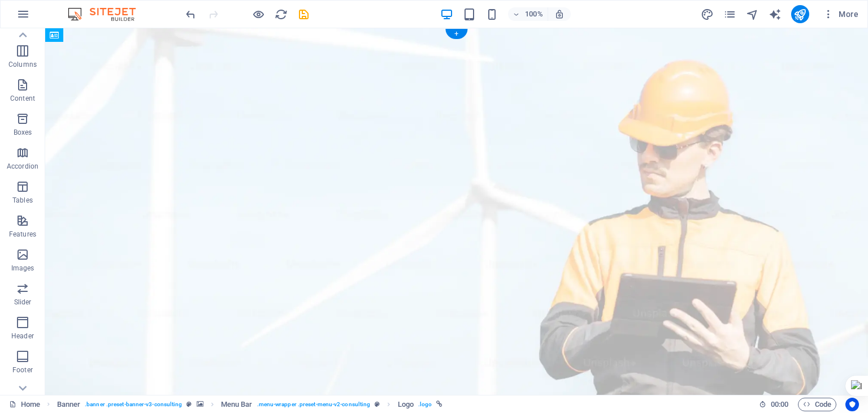
drag, startPoint x: 164, startPoint y: 75, endPoint x: 199, endPoint y: 77, distance: 34.6
drag, startPoint x: 639, startPoint y: 72, endPoint x: 477, endPoint y: 100, distance: 164.6
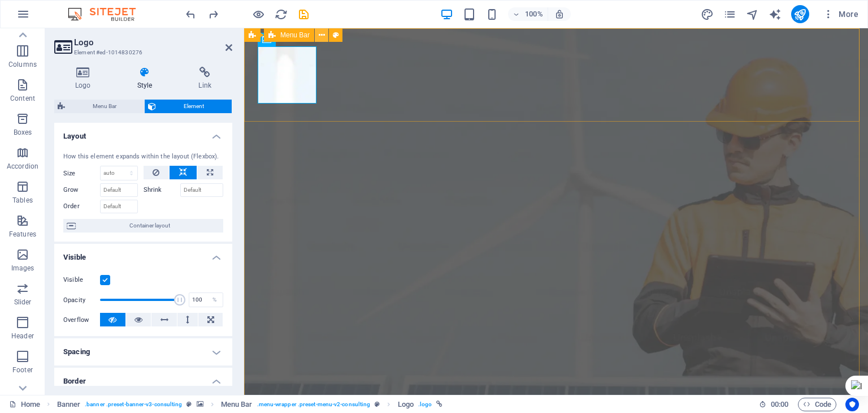
click at [319, 36] on icon at bounding box center [322, 35] width 6 height 12
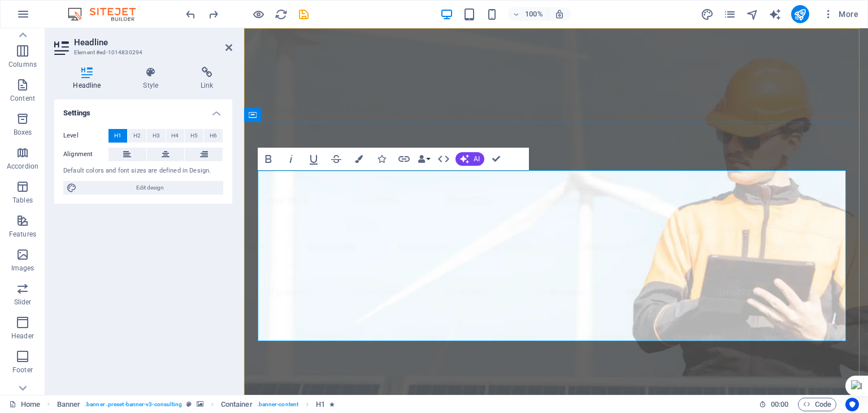
drag, startPoint x: 228, startPoint y: 46, endPoint x: 183, endPoint y: 18, distance: 53.6
click at [228, 46] on icon at bounding box center [229, 47] width 7 height 9
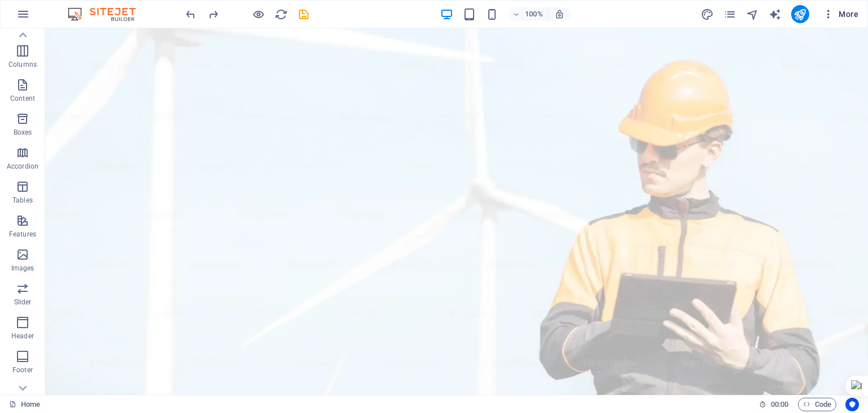
click at [830, 14] on icon "button" at bounding box center [828, 13] width 11 height 11
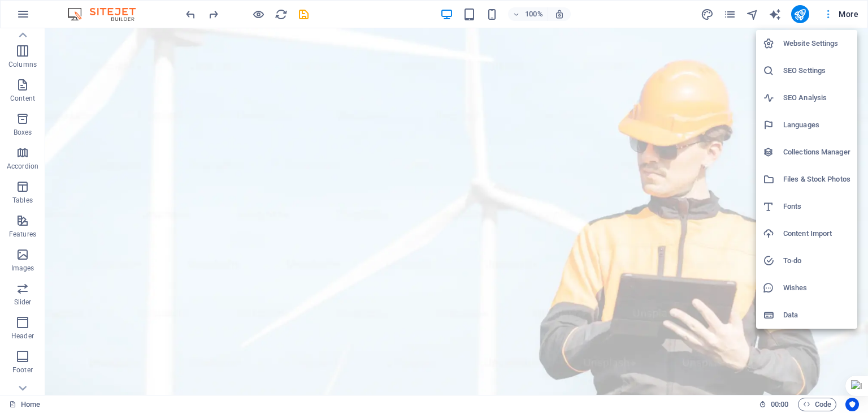
click at [830, 14] on div at bounding box center [434, 206] width 868 height 413
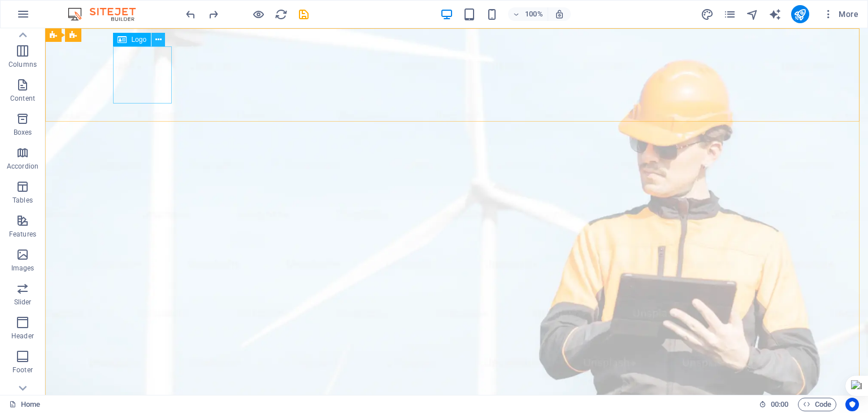
click at [156, 41] on icon at bounding box center [158, 40] width 6 height 12
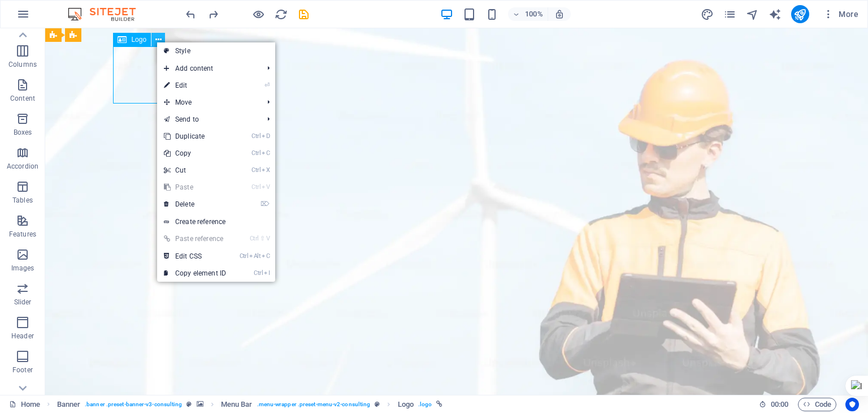
click at [155, 36] on icon at bounding box center [158, 40] width 6 height 12
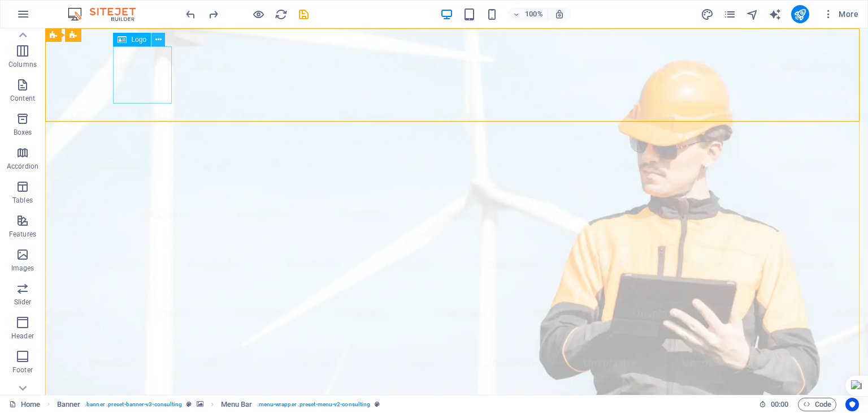
click at [164, 37] on button at bounding box center [158, 40] width 14 height 14
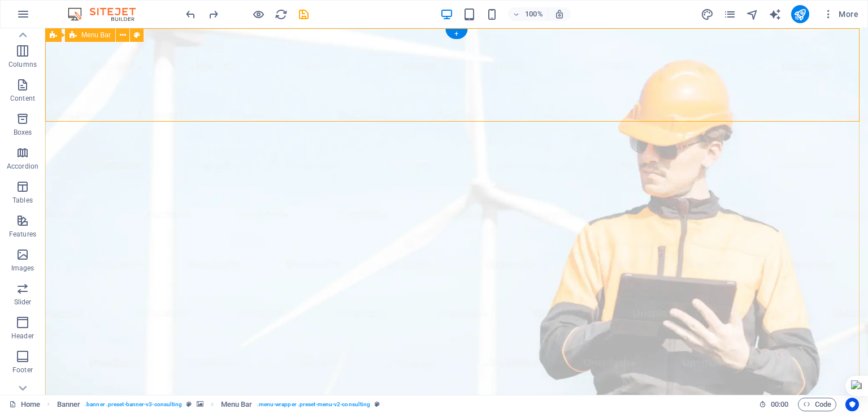
drag, startPoint x: 458, startPoint y: 33, endPoint x: 224, endPoint y: 5, distance: 235.1
click at [458, 33] on div "+" at bounding box center [456, 34] width 22 height 10
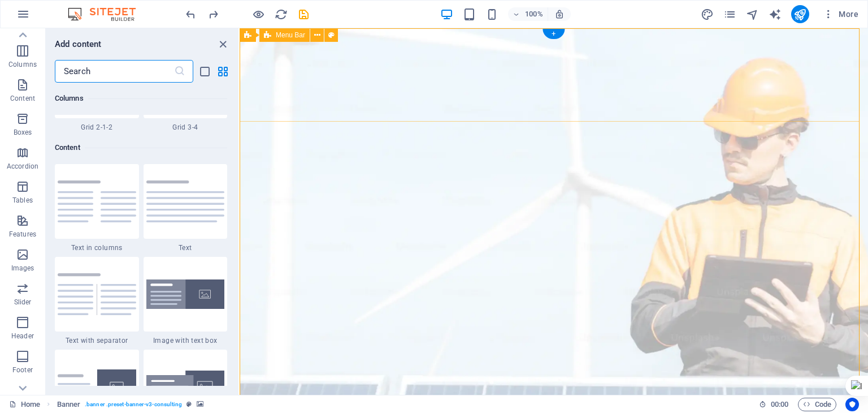
scroll to position [1978, 0]
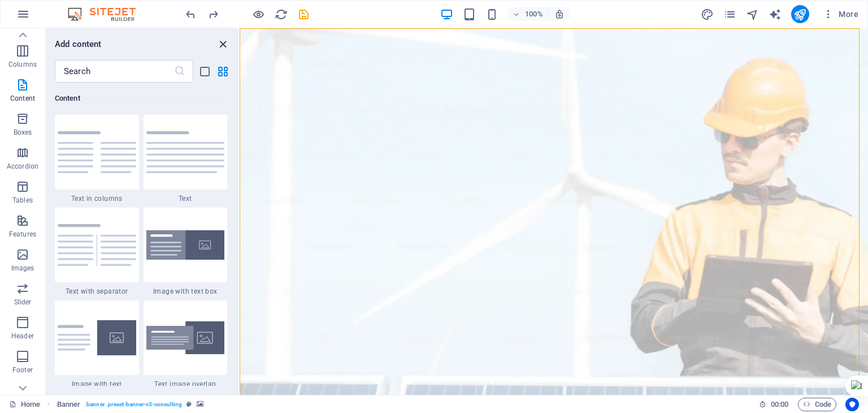
click at [218, 41] on icon "close panel" at bounding box center [222, 44] width 13 height 13
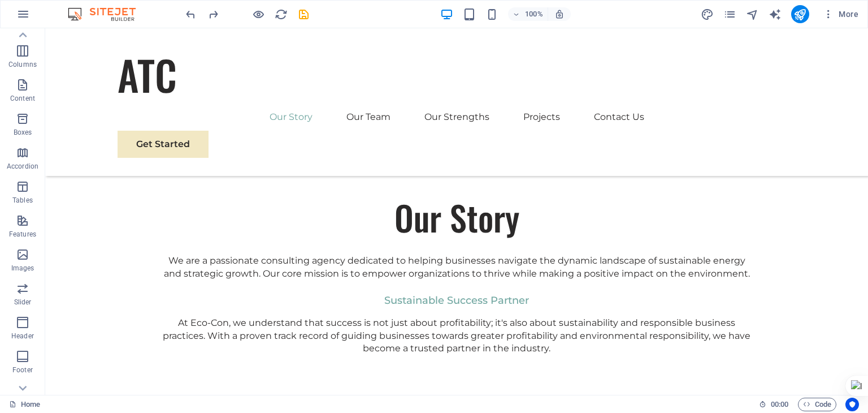
scroll to position [614, 0]
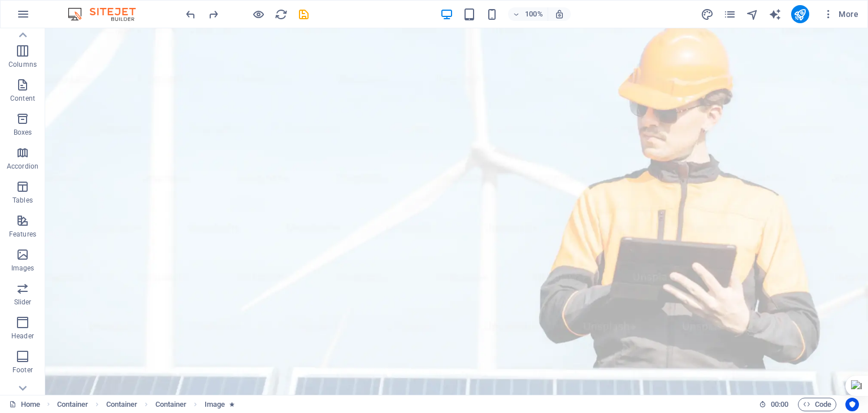
scroll to position [0, 0]
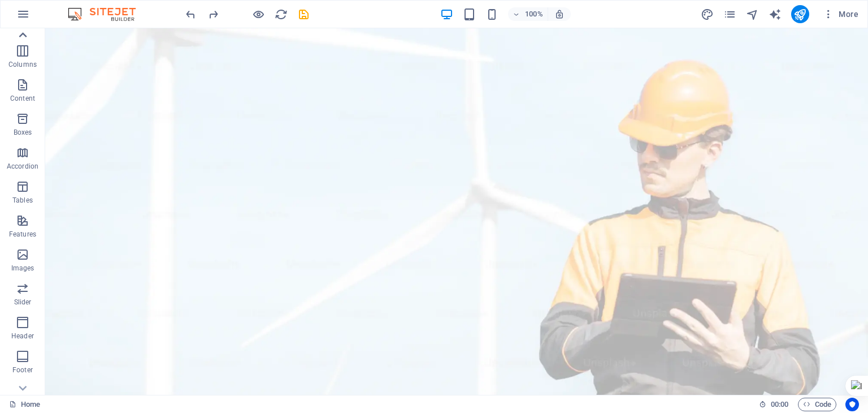
click at [32, 39] on div at bounding box center [22, 35] width 45 height 14
click at [23, 80] on icon "button" at bounding box center [23, 74] width 14 height 14
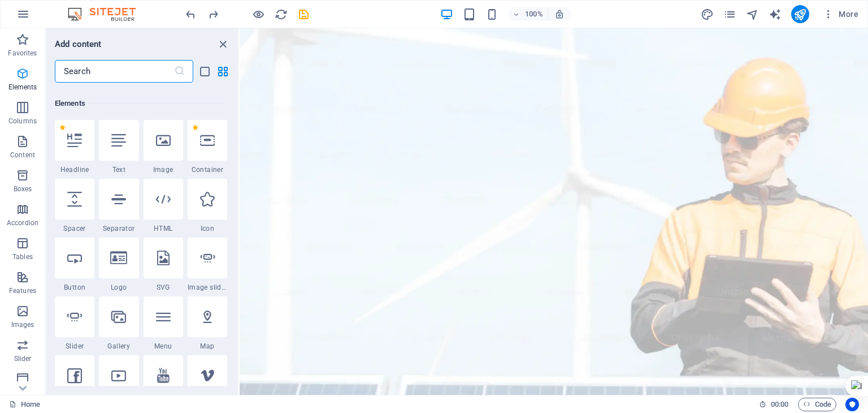
scroll to position [120, 0]
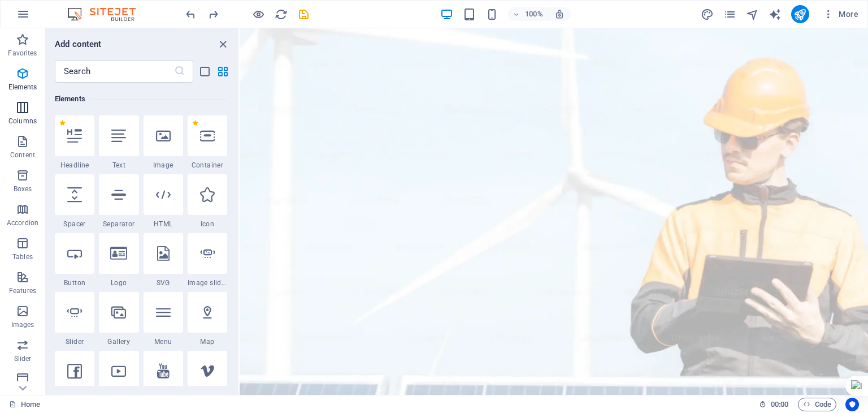
click at [34, 118] on p "Columns" at bounding box center [22, 120] width 28 height 9
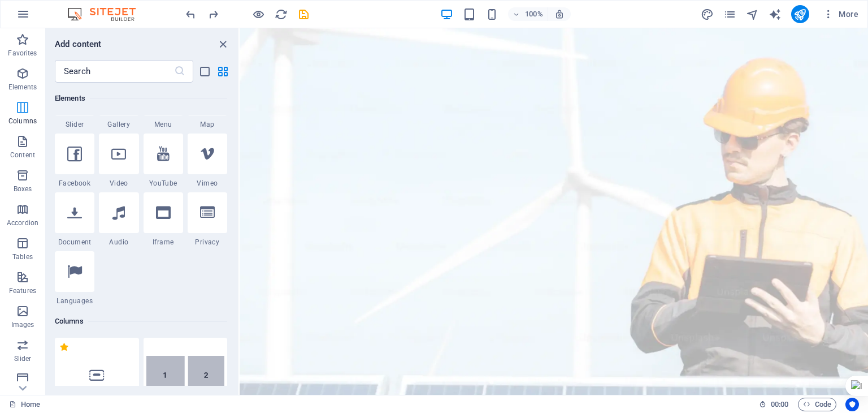
scroll to position [559, 0]
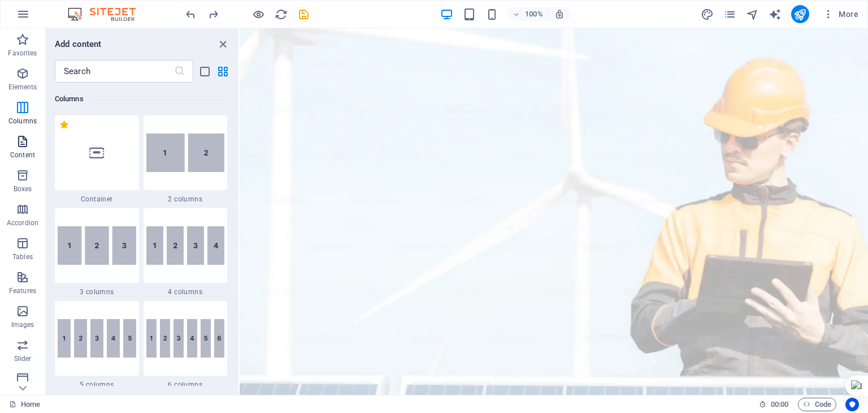
click at [23, 143] on icon "button" at bounding box center [23, 142] width 14 height 14
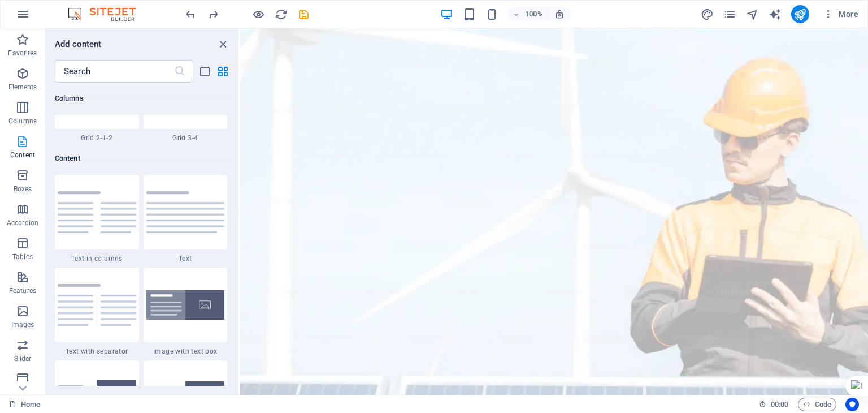
scroll to position [1977, 0]
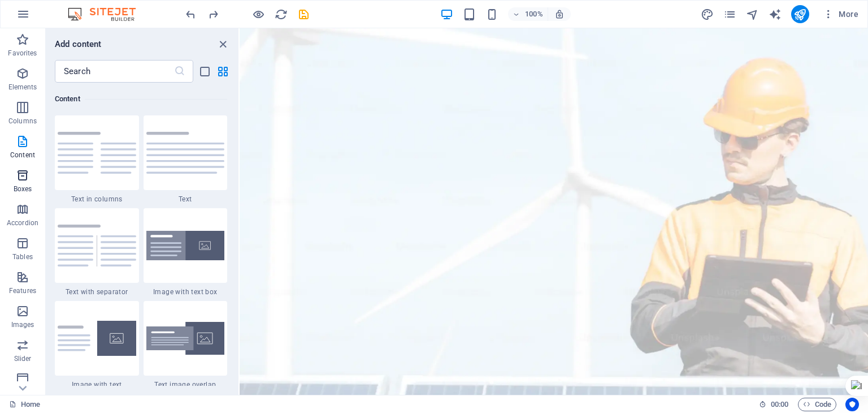
click at [28, 172] on icon "button" at bounding box center [23, 175] width 14 height 14
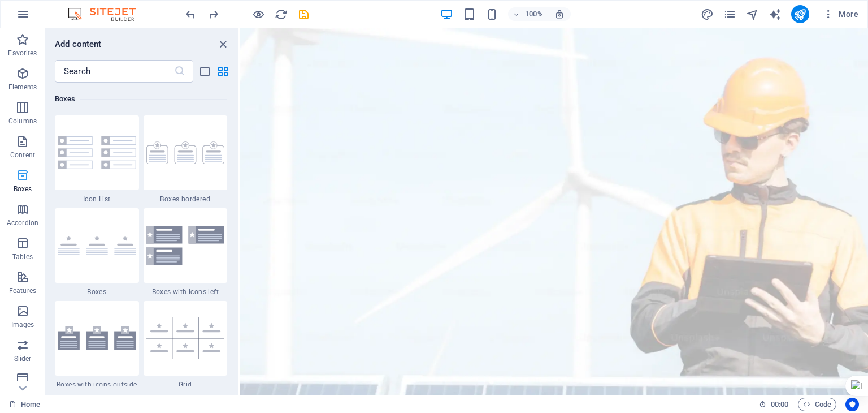
scroll to position [3118, 0]
click at [219, 45] on icon "close panel" at bounding box center [222, 44] width 13 height 13
